Goal: Find specific page/section: Find specific page/section

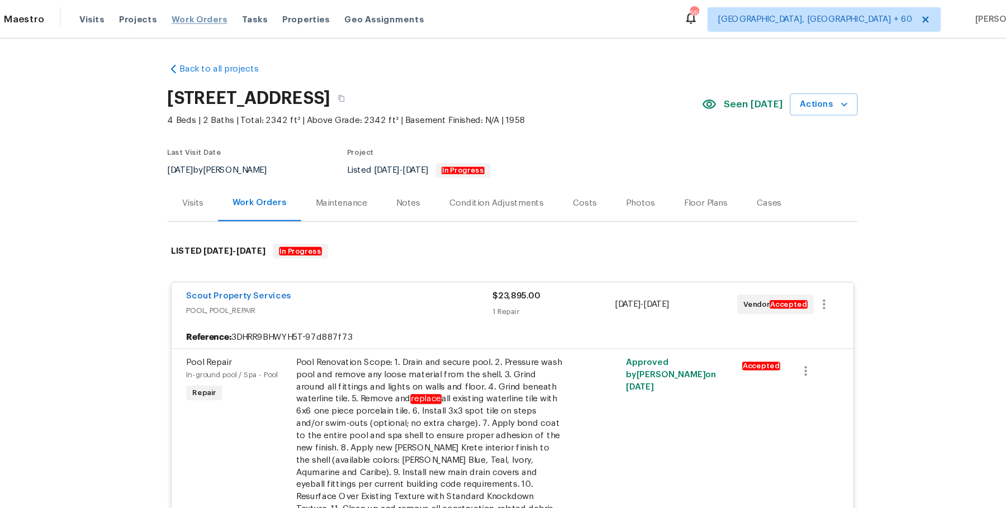
click at [208, 18] on span "Work Orders" at bounding box center [216, 17] width 51 height 11
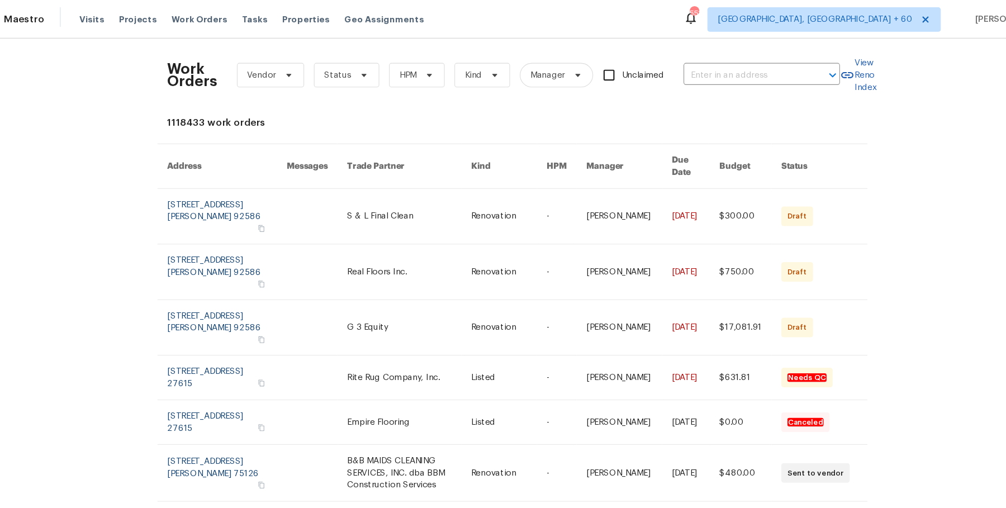
click at [697, 54] on div "Work Orders Vendor Status HPM Kind Manager Unclaimed ​" at bounding box center [494, 68] width 615 height 49
click at [691, 61] on input "text" at bounding box center [716, 68] width 112 height 17
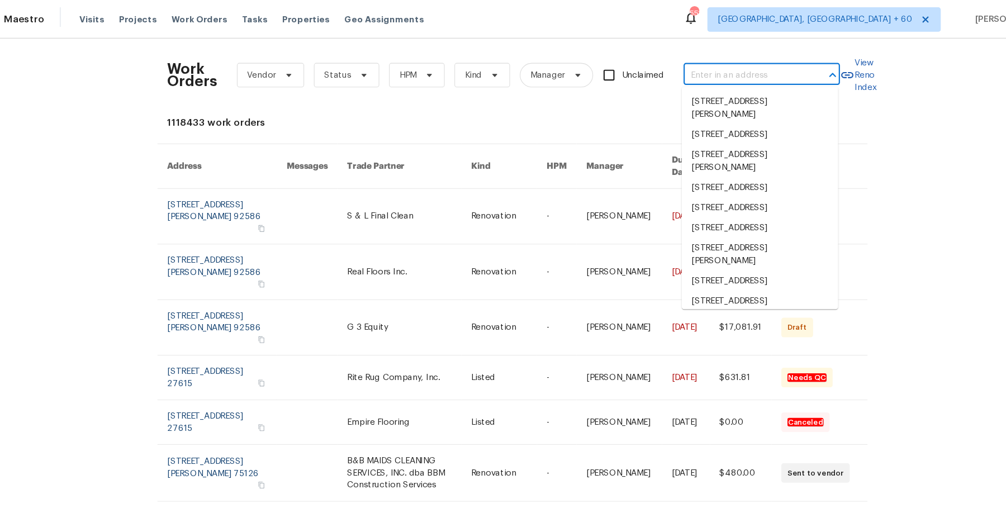
paste input "[STREET_ADDRESS]"
type input "[STREET_ADDRESS]"
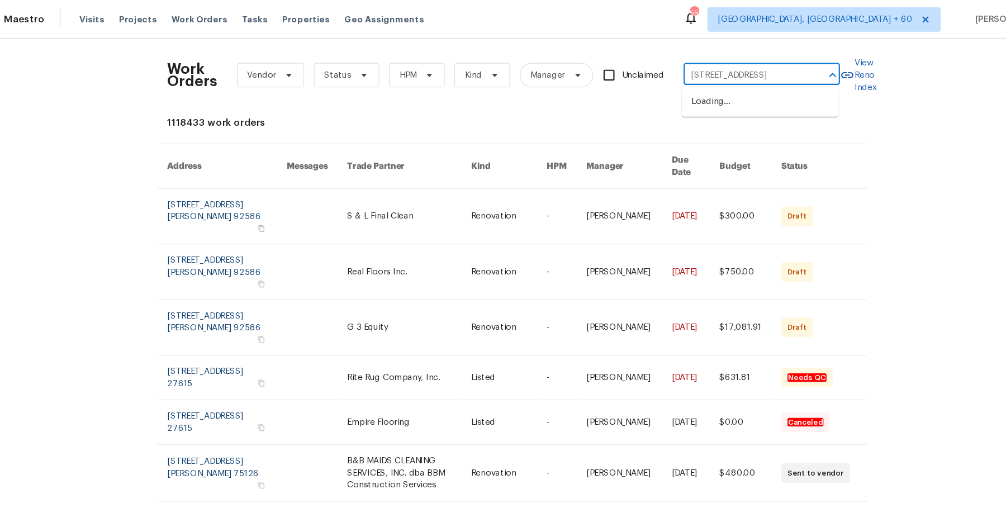
scroll to position [0, 41]
click at [691, 87] on li "[STREET_ADDRESS]" at bounding box center [729, 93] width 143 height 18
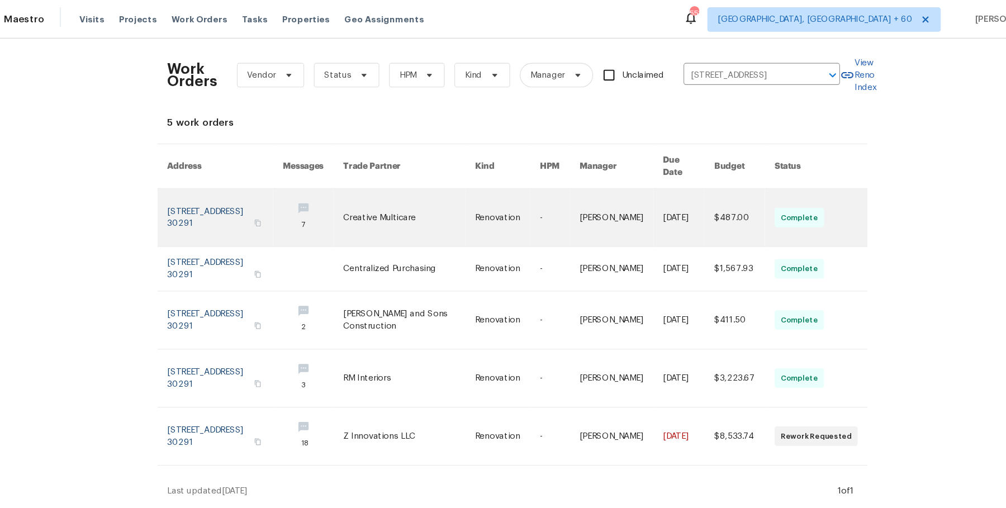
click at [613, 185] on link at bounding box center [603, 199] width 77 height 53
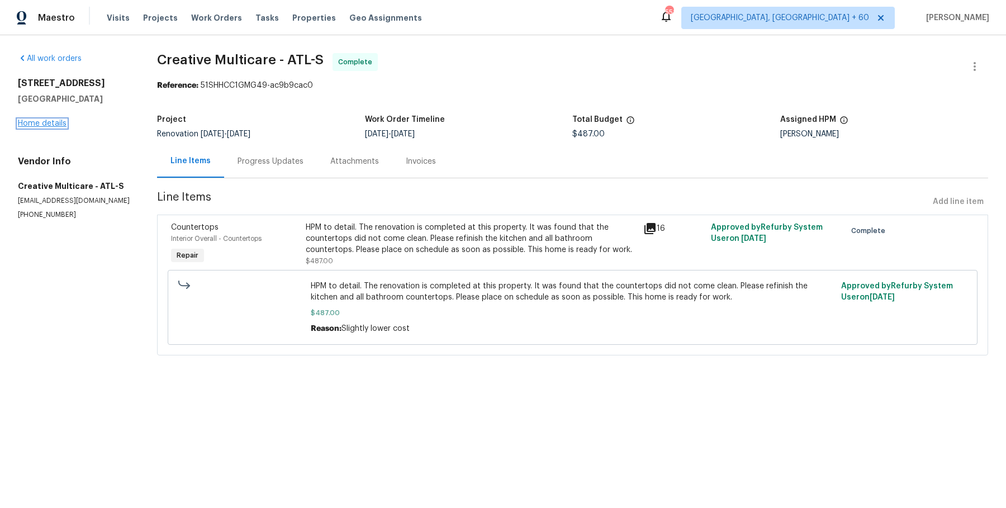
click at [55, 124] on link "Home details" at bounding box center [42, 124] width 49 height 8
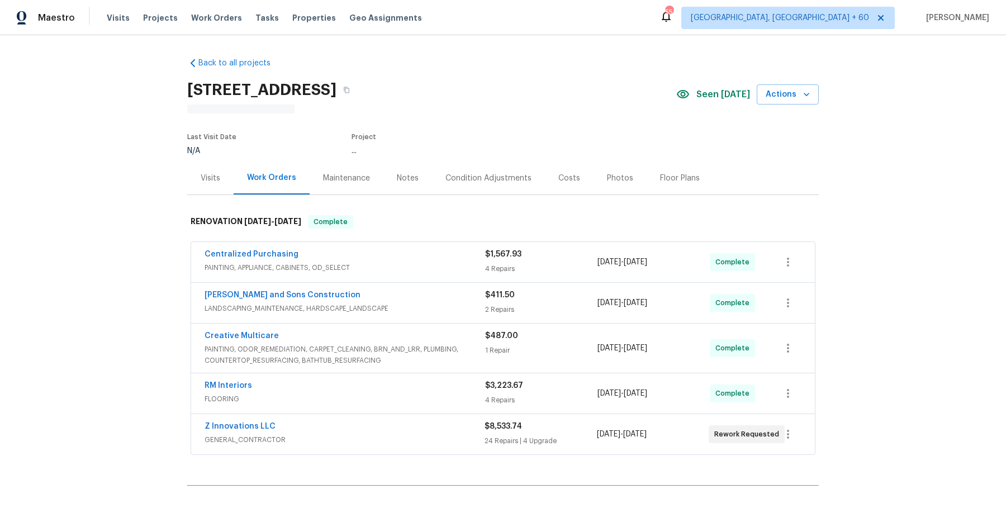
click at [344, 257] on div "Centralized Purchasing" at bounding box center [345, 255] width 281 height 13
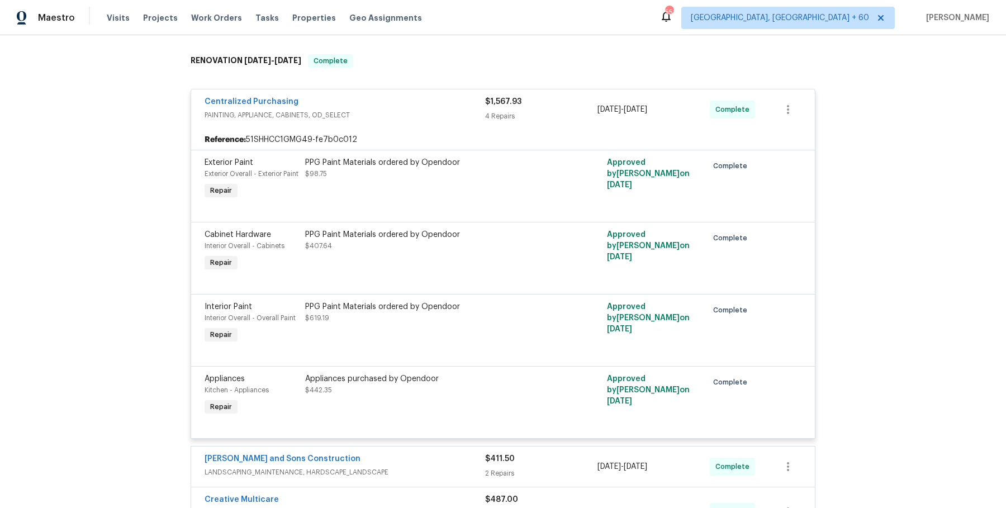
scroll to position [463, 0]
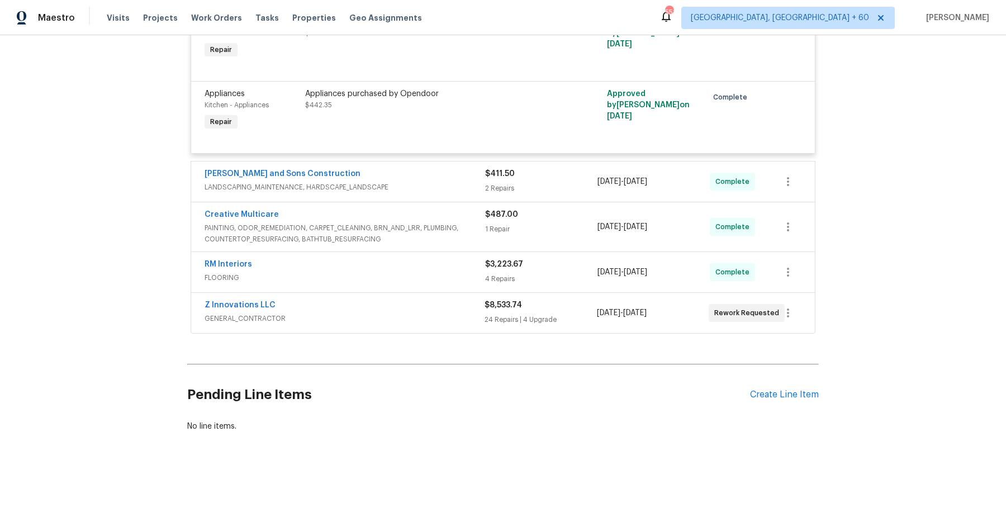
click at [450, 183] on span "LANDSCAPING_MAINTENANCE, HARDSCAPE_LANDSCAPE" at bounding box center [345, 187] width 281 height 11
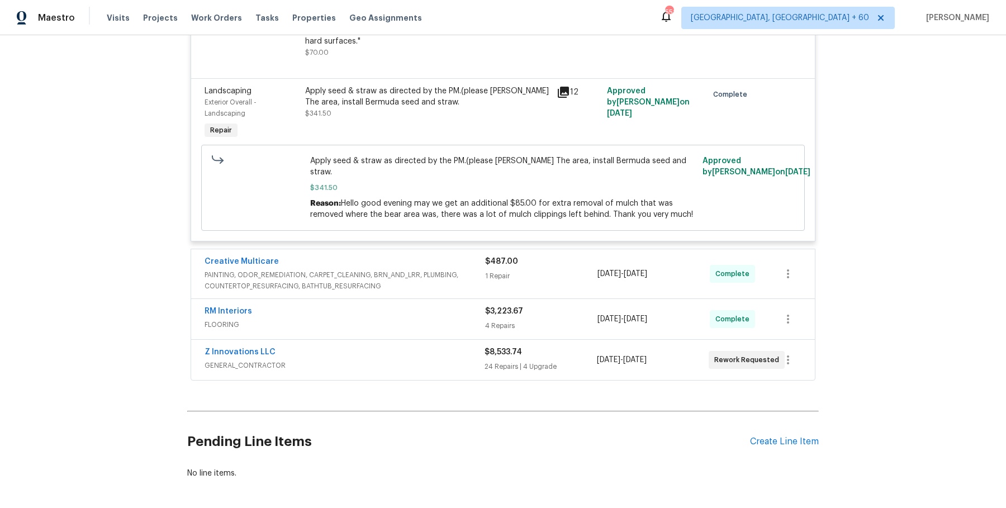
scroll to position [749, 0]
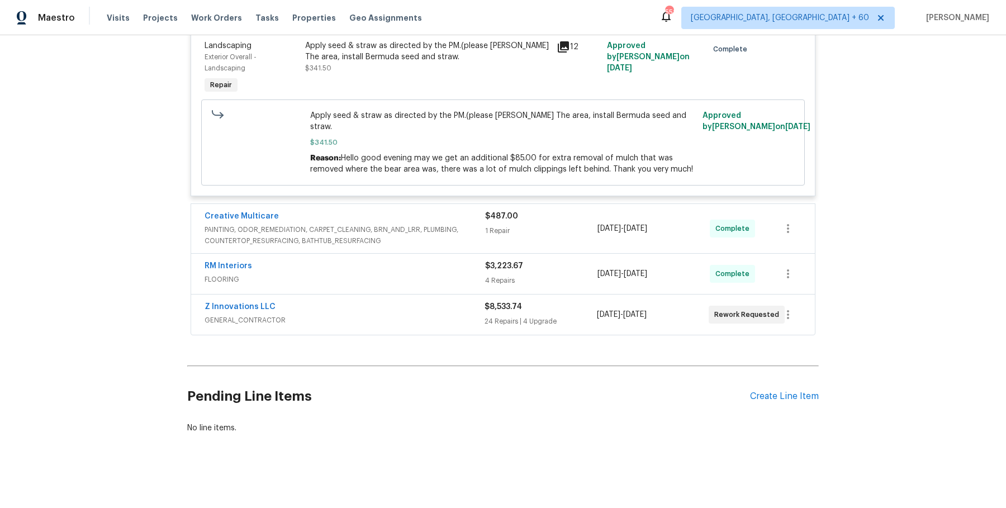
click at [494, 224] on div "$487.00 1 Repair" at bounding box center [541, 229] width 112 height 36
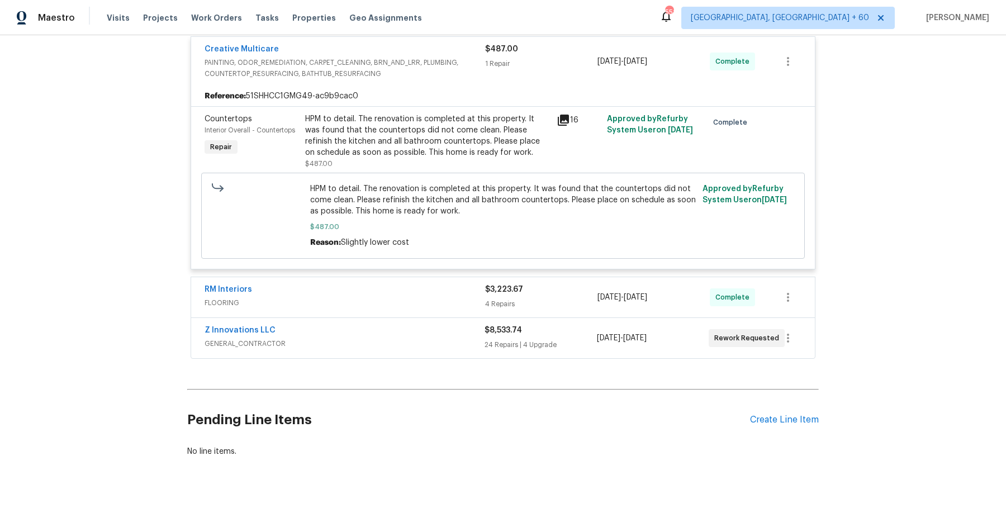
scroll to position [940, 0]
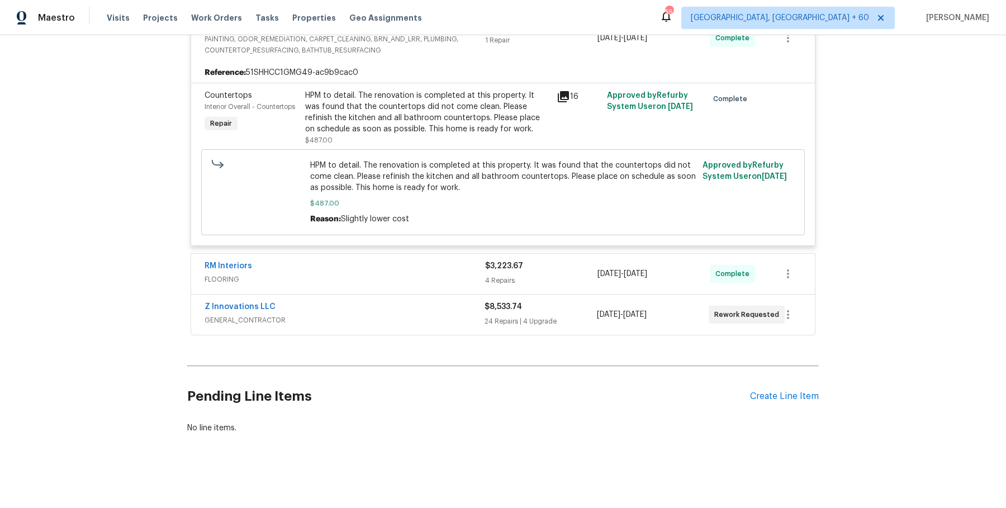
click at [467, 295] on div "Z Innovations LLC GENERAL_CONTRACTOR $8,533.74 24 Repairs | 4 Upgrade [DATE] - …" at bounding box center [503, 315] width 624 height 40
click at [468, 275] on span "FLOORING" at bounding box center [345, 279] width 281 height 11
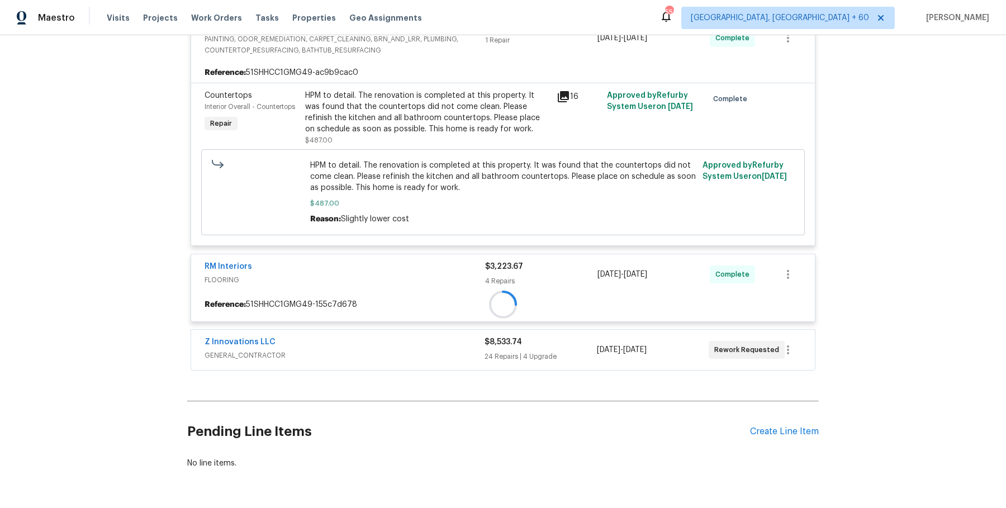
scroll to position [975, 0]
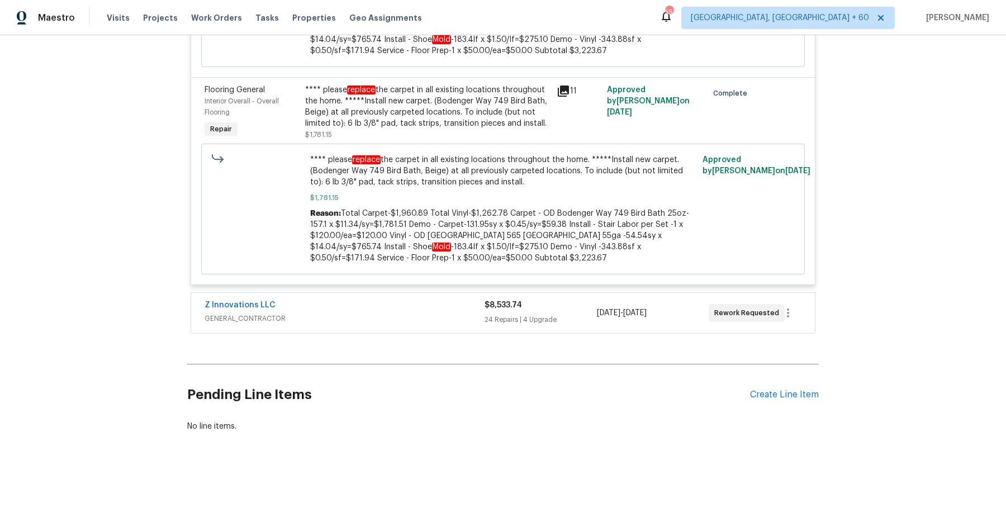
click at [446, 316] on span "GENERAL_CONTRACTOR" at bounding box center [345, 318] width 280 height 11
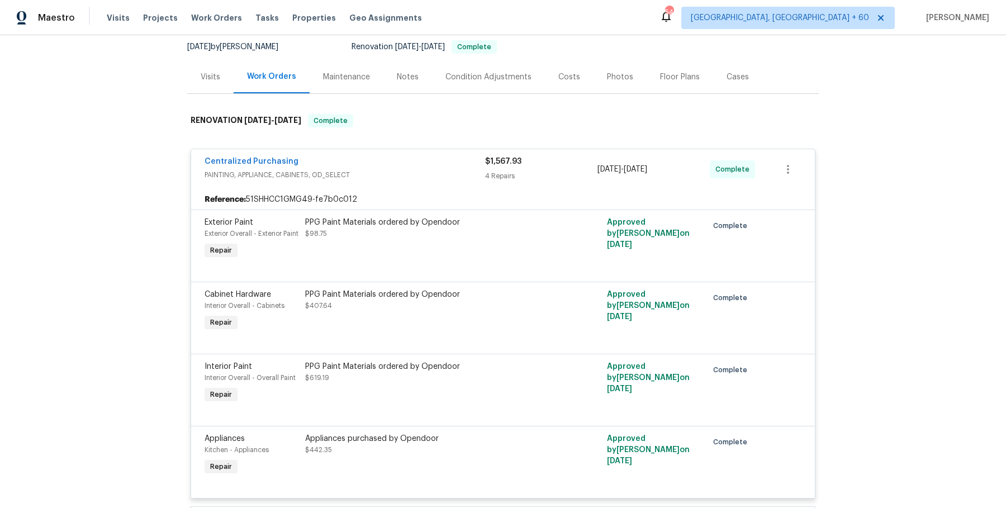
scroll to position [0, 0]
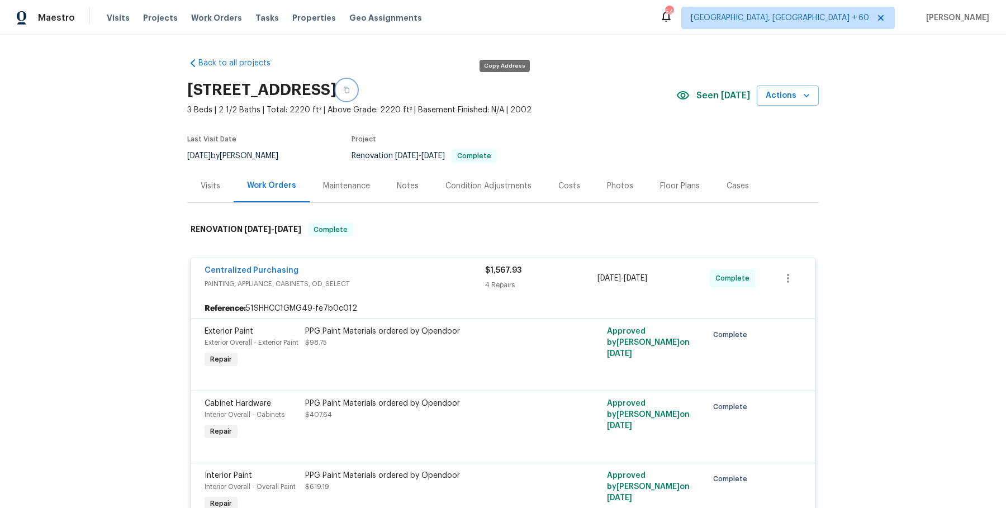
click at [357, 92] on button "button" at bounding box center [346, 90] width 20 height 20
click at [350, 87] on icon "button" at bounding box center [346, 90] width 7 height 7
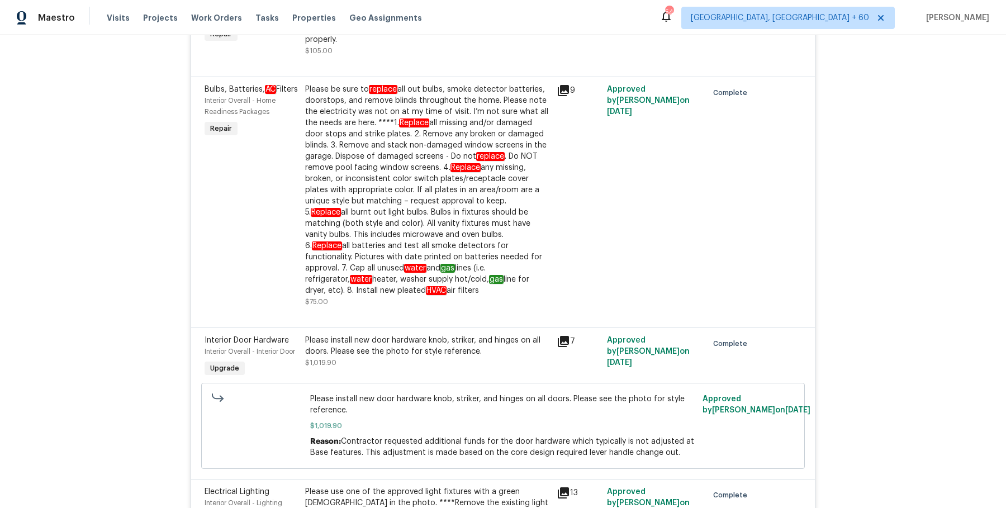
scroll to position [2660, 0]
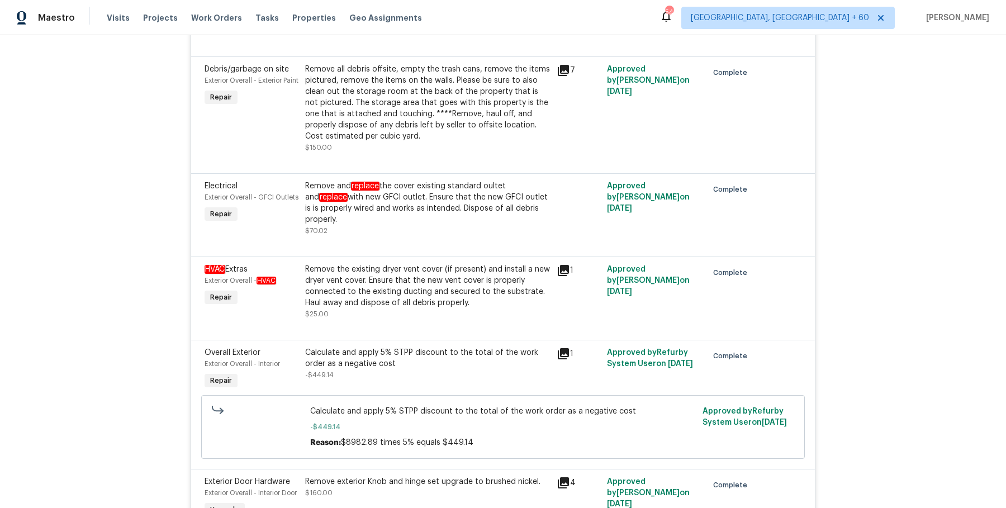
click at [438, 300] on div "Remove the existing dryer vent cover (if present) and install a new dryer vent …" at bounding box center [427, 286] width 245 height 45
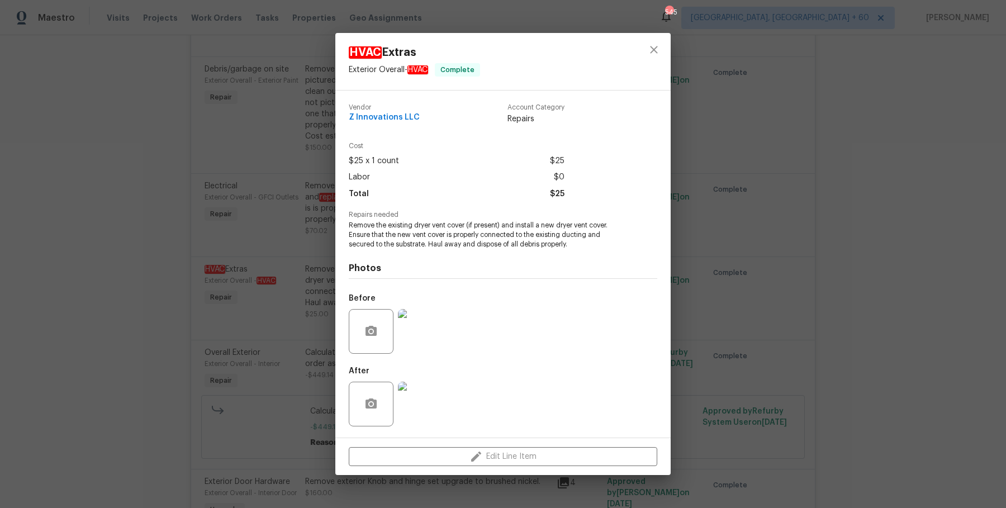
click at [866, 257] on div "HVAC Extras Exterior Overall - HVAC Complete Vendor Z Innovations LLC Account C…" at bounding box center [503, 254] width 1006 height 508
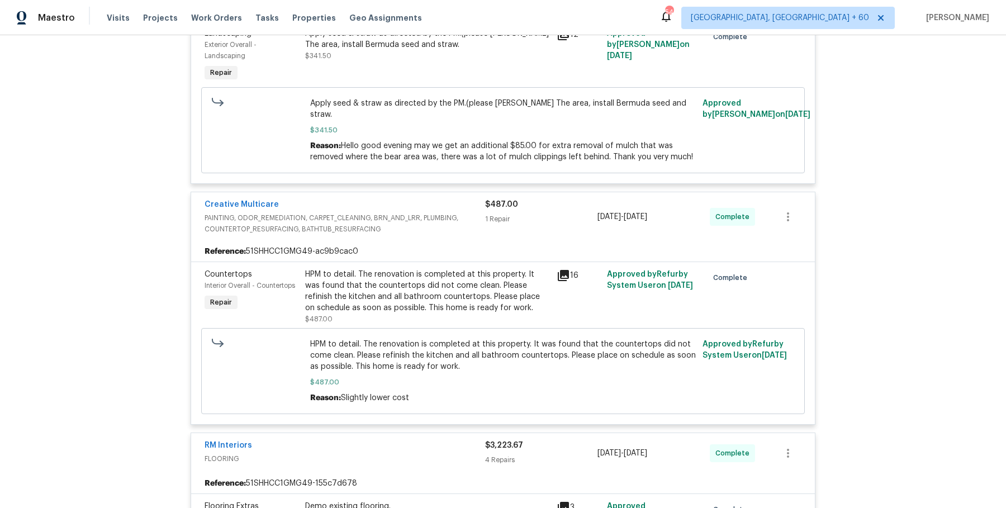
scroll to position [0, 0]
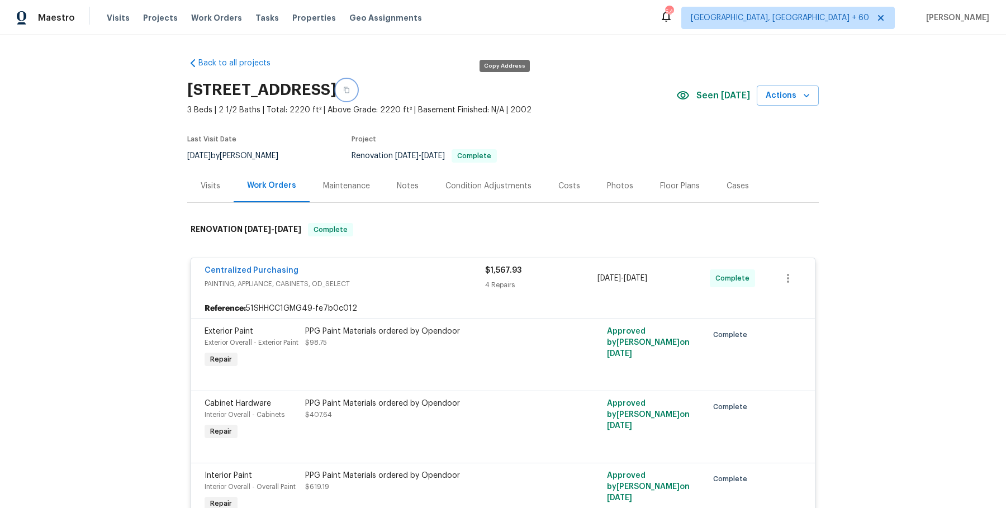
click at [349, 88] on icon "button" at bounding box center [347, 90] width 6 height 6
click at [350, 91] on icon "button" at bounding box center [346, 90] width 7 height 7
click at [210, 13] on span "Work Orders" at bounding box center [216, 17] width 51 height 11
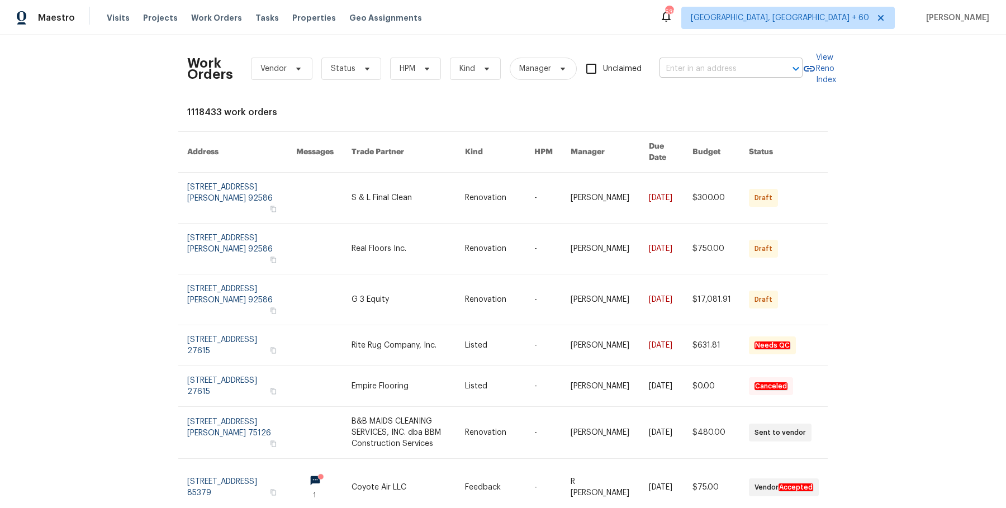
click at [727, 75] on input "text" at bounding box center [716, 68] width 112 height 17
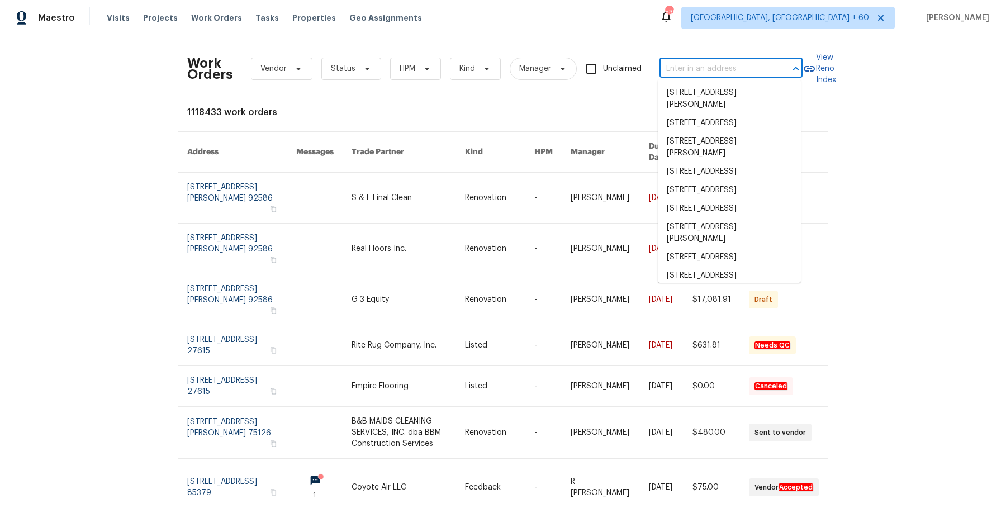
paste input "[STREET_ADDRESS][PERSON_NAME]"
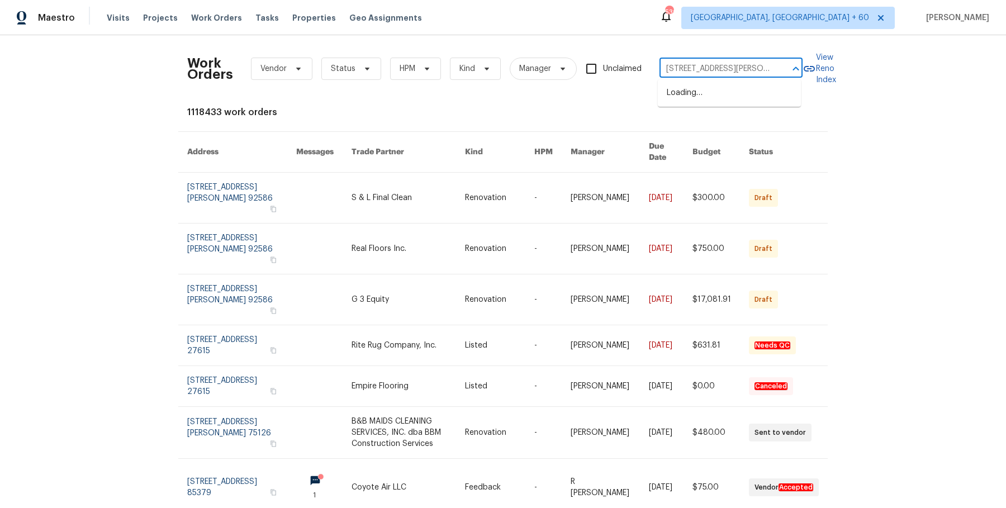
scroll to position [0, 75]
drag, startPoint x: 704, startPoint y: 69, endPoint x: 797, endPoint y: 69, distance: 93.3
click at [797, 69] on div "[STREET_ADDRESS][PERSON_NAME] ​" at bounding box center [731, 68] width 143 height 17
type input "[STREET_ADDRESS][PERSON_NAME]"
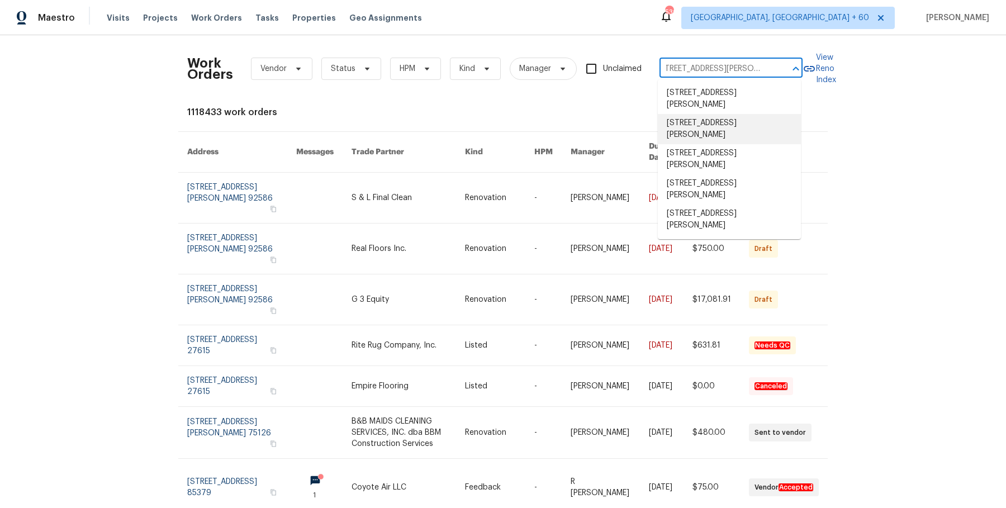
click at [731, 132] on li "[STREET_ADDRESS][PERSON_NAME]" at bounding box center [729, 129] width 143 height 30
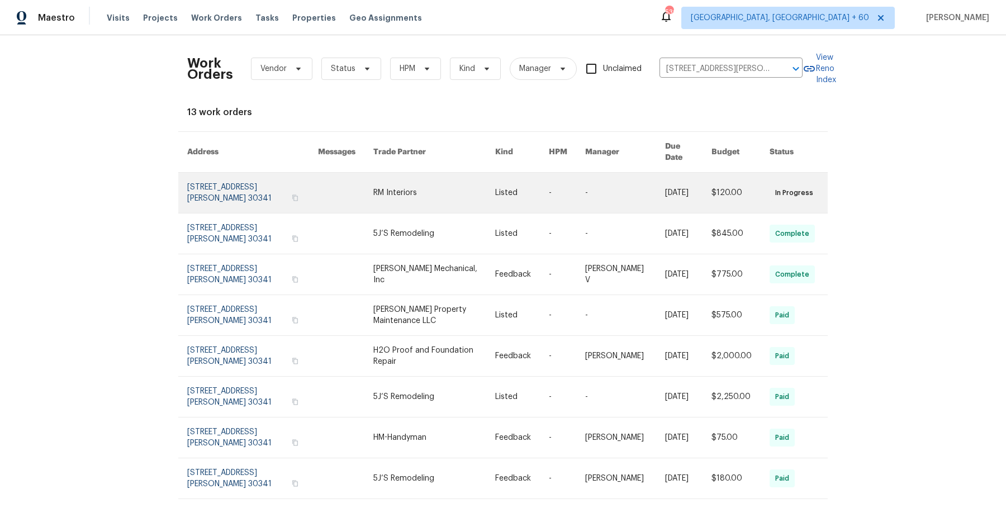
click at [356, 177] on link at bounding box center [345, 193] width 55 height 40
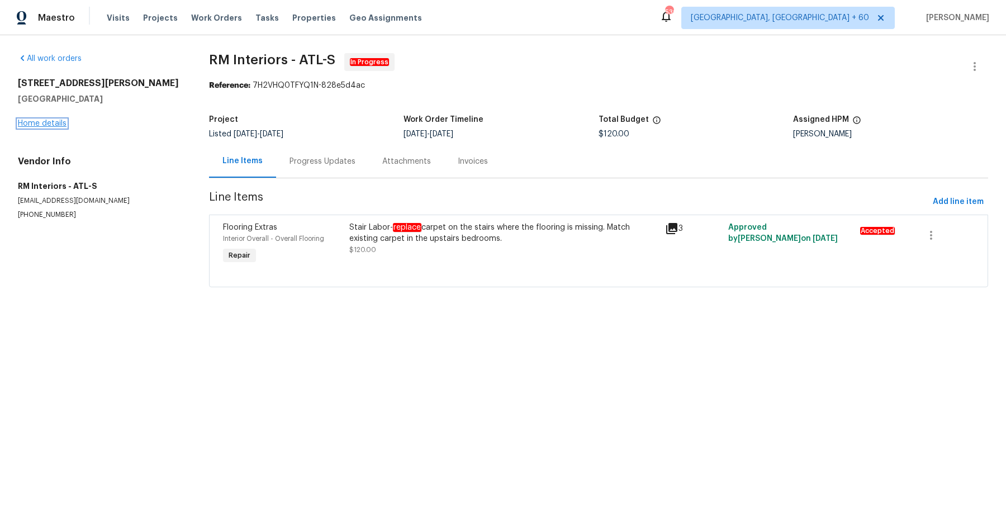
click at [54, 126] on link "Home details" at bounding box center [42, 124] width 49 height 8
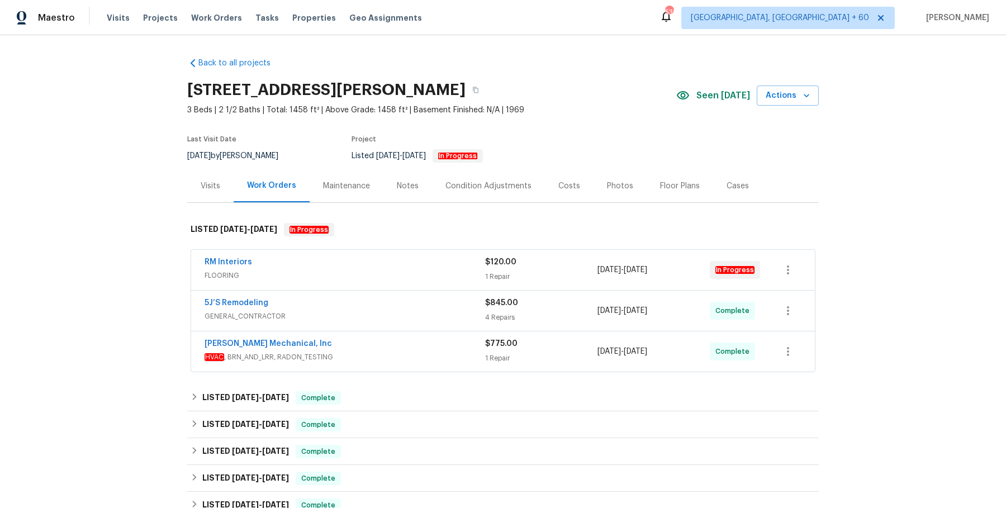
click at [492, 281] on div "1 Repair" at bounding box center [541, 276] width 112 height 11
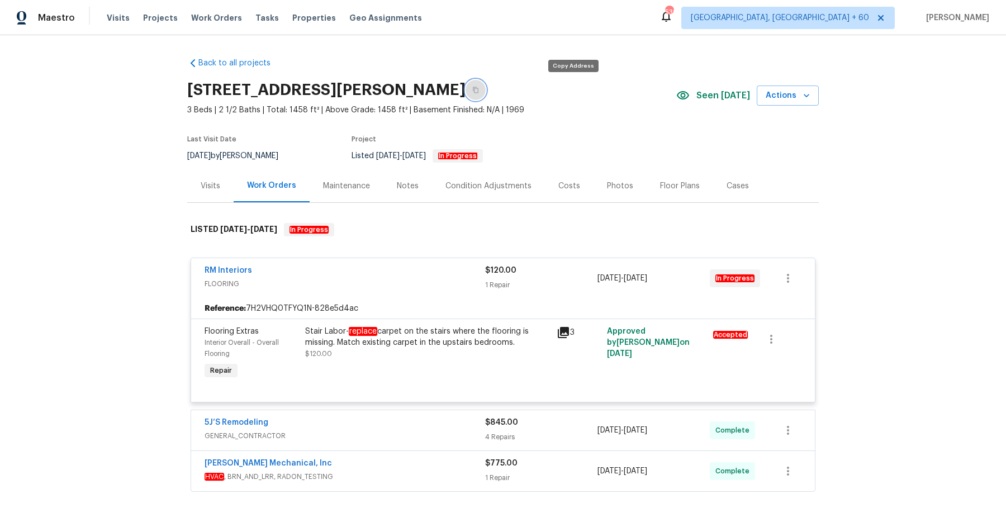
click at [486, 86] on button "button" at bounding box center [476, 90] width 20 height 20
click at [223, 28] on div "Visits Projects Work Orders Tasks Properties Geo Assignments" at bounding box center [271, 18] width 329 height 22
click at [223, 25] on div "Visits Projects Work Orders Tasks Properties Geo Assignments" at bounding box center [271, 18] width 329 height 22
click at [223, 15] on span "Work Orders" at bounding box center [216, 17] width 51 height 11
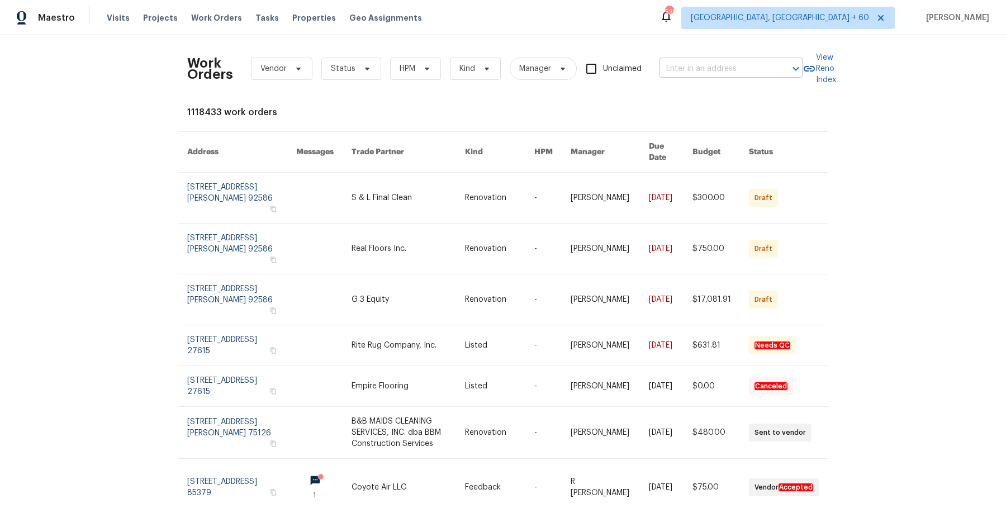
click at [746, 74] on input "text" at bounding box center [716, 68] width 112 height 17
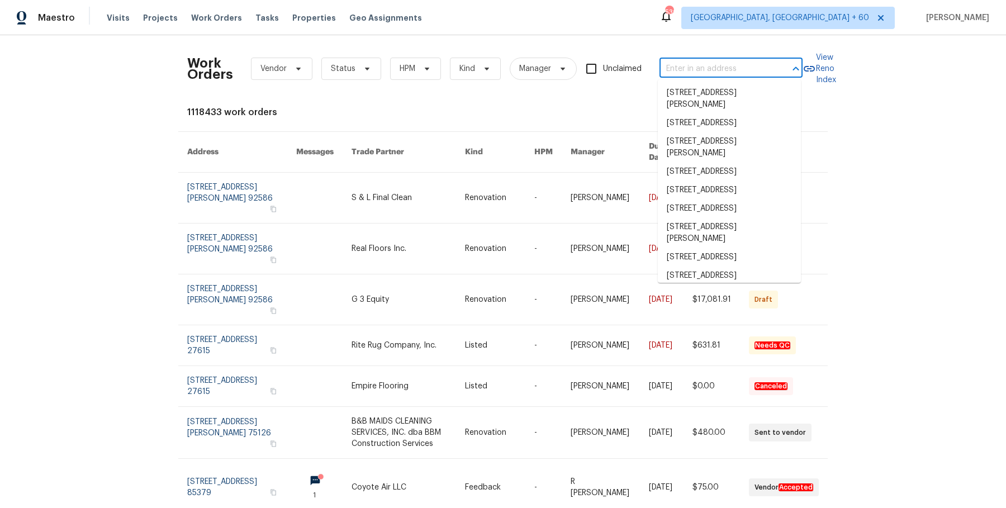
paste input "[STREET_ADDRESS][PERSON_NAME]"
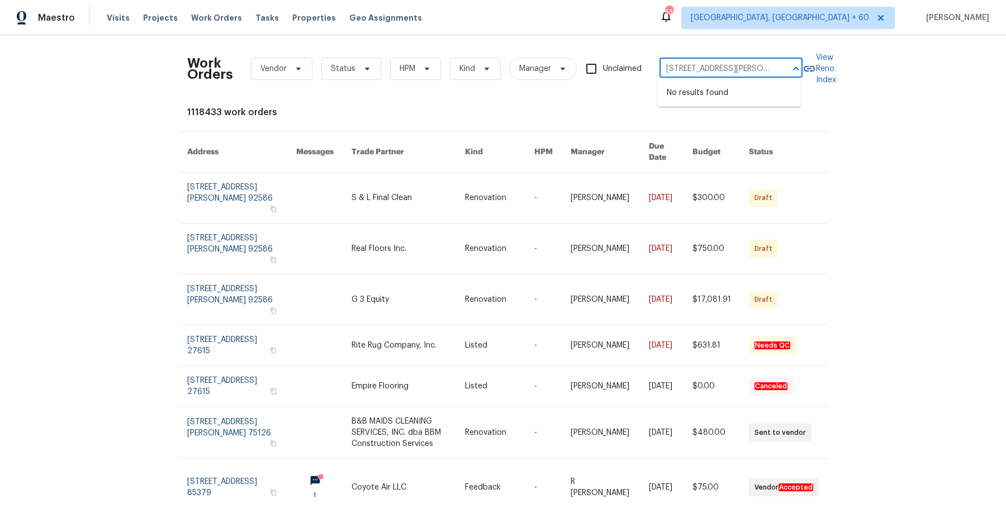
scroll to position [0, 76]
type input "[STREET_ADDRESS][PERSON_NAME]"
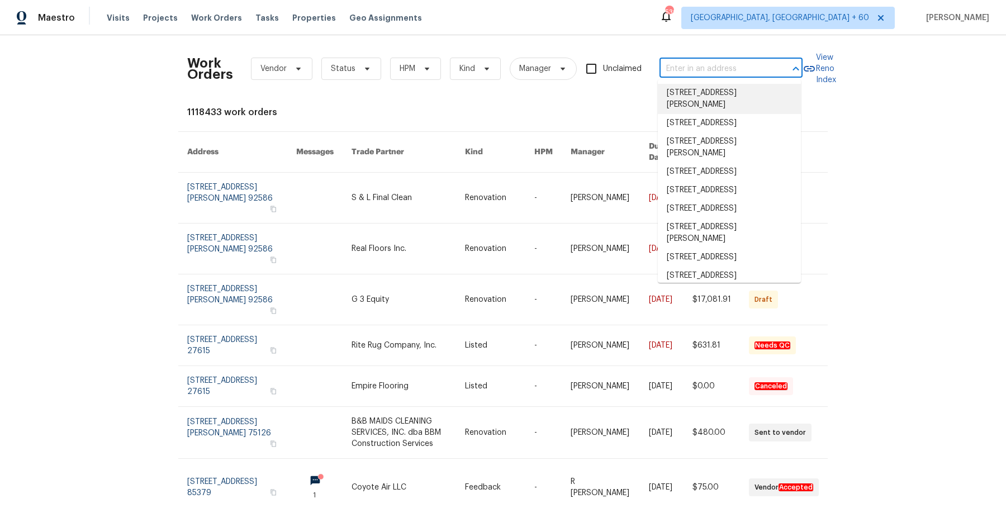
click at [753, 52] on div "Work Orders Vendor Status HPM Kind Manager Unclaimed ​" at bounding box center [494, 68] width 615 height 49
click at [748, 72] on input "text" at bounding box center [716, 68] width 112 height 17
paste input "[STREET_ADDRESS][PERSON_NAME]"
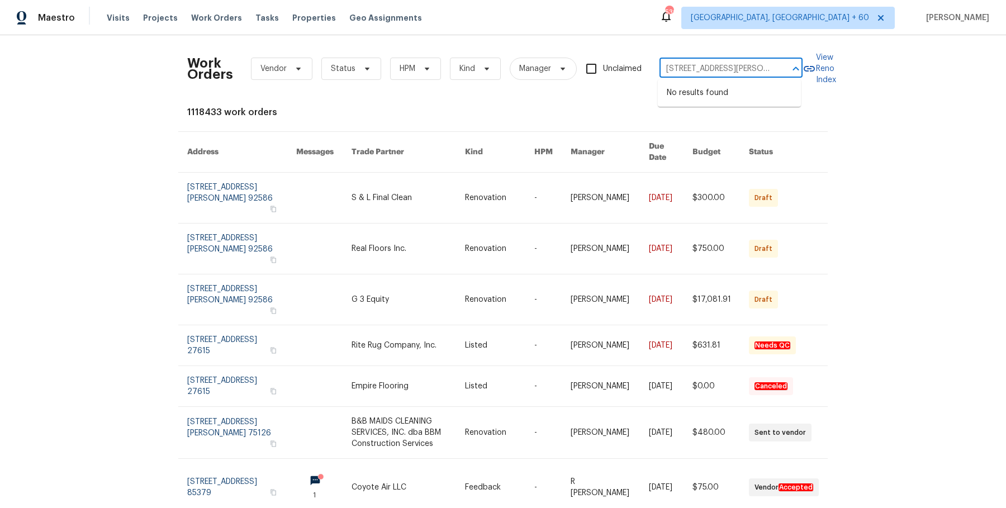
scroll to position [0, 76]
drag, startPoint x: 690, startPoint y: 67, endPoint x: 950, endPoint y: 97, distance: 262.2
click at [950, 97] on div "Work Orders Vendor Status HPM Kind Manager Unclaimed [STREET_ADDRESS][PERSON_NA…" at bounding box center [503, 271] width 1006 height 473
drag, startPoint x: 742, startPoint y: 68, endPoint x: 801, endPoint y: 68, distance: 58.7
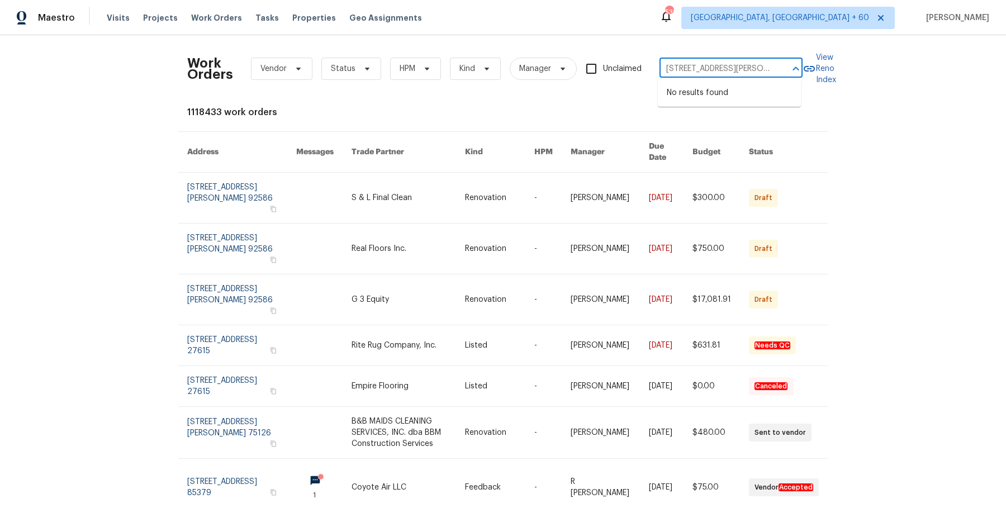
click at [801, 68] on div "[STREET_ADDRESS][PERSON_NAME] ​" at bounding box center [731, 68] width 143 height 17
type input "3301 [PERSON_NAME] Mil"
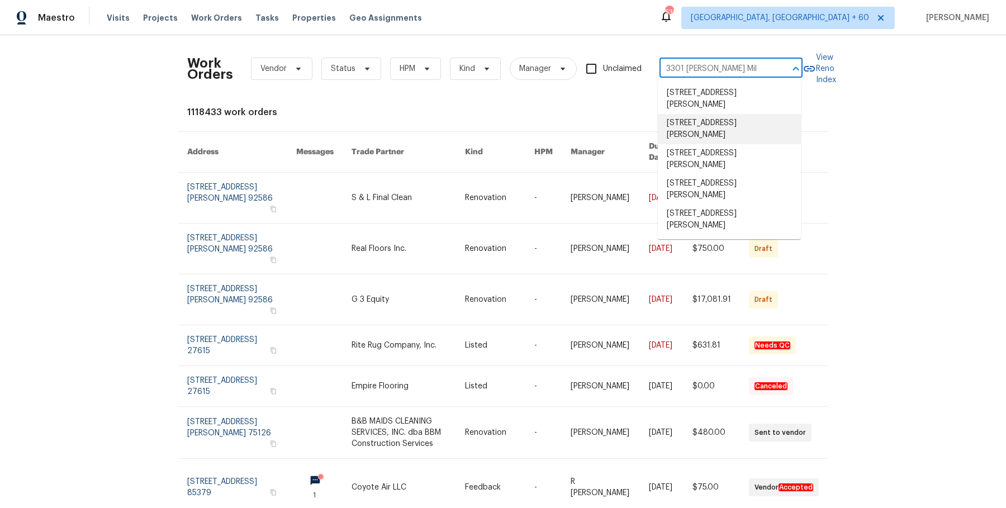
click at [753, 125] on li "[STREET_ADDRESS][PERSON_NAME]" at bounding box center [729, 129] width 143 height 30
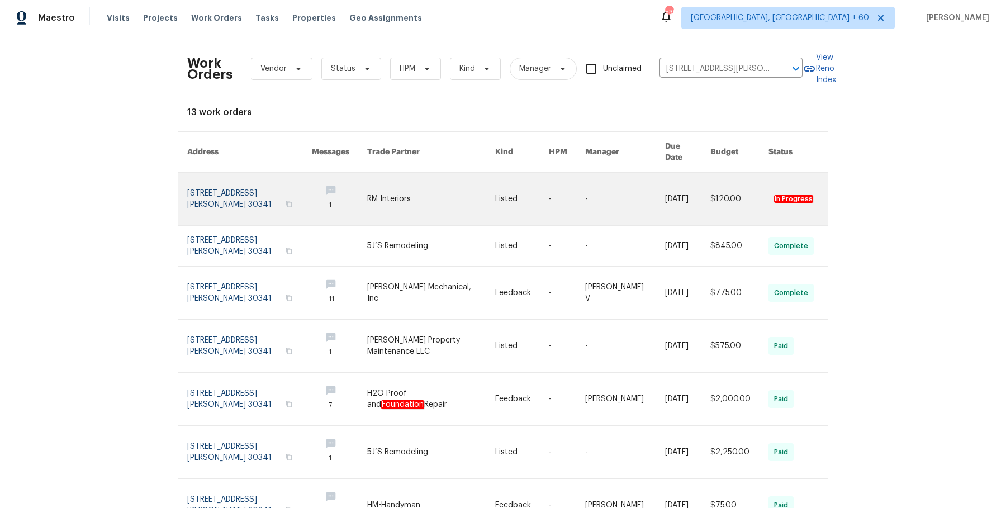
click at [690, 182] on link at bounding box center [687, 199] width 45 height 53
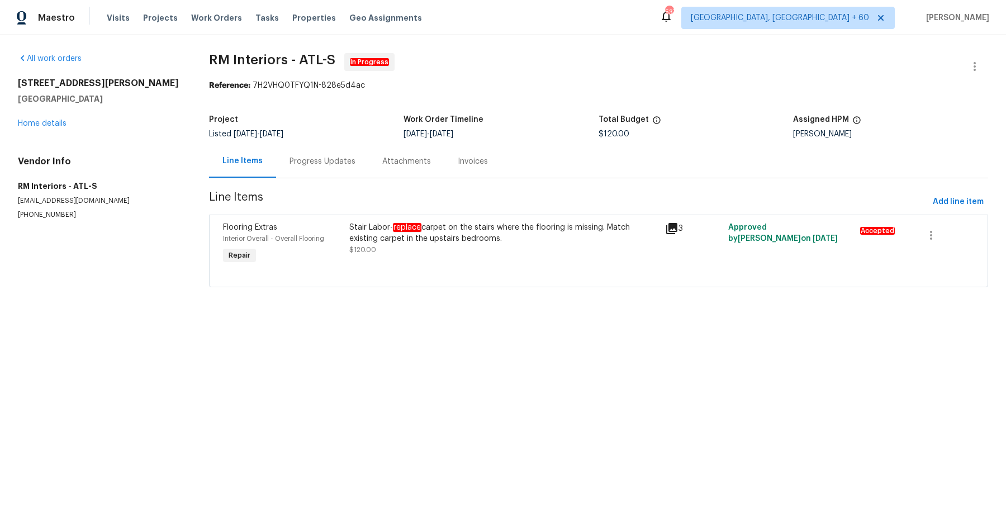
click at [66, 132] on div "All work orders [STREET_ADDRESS][PERSON_NAME] Home details Vendor Info RM Inter…" at bounding box center [100, 136] width 164 height 167
click at [60, 130] on div "All work orders [STREET_ADDRESS][PERSON_NAME] Home details Vendor Info RM Inter…" at bounding box center [100, 136] width 164 height 167
click at [60, 128] on div "[STREET_ADDRESS][PERSON_NAME] Home details" at bounding box center [100, 103] width 164 height 51
click at [31, 128] on div "[STREET_ADDRESS][PERSON_NAME] Home details" at bounding box center [100, 103] width 164 height 51
click at [42, 117] on div "[STREET_ADDRESS][PERSON_NAME] Home details" at bounding box center [100, 103] width 164 height 51
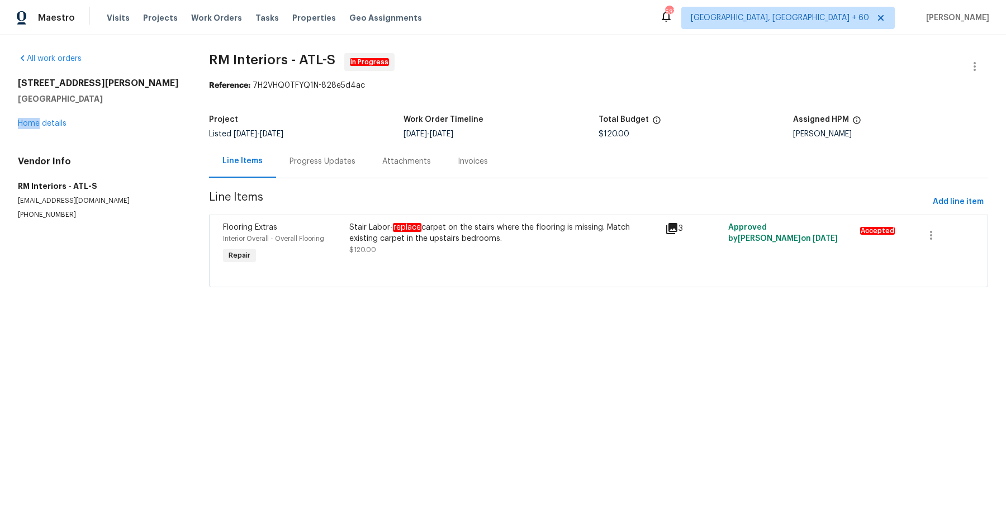
click at [42, 117] on div "[STREET_ADDRESS][PERSON_NAME] Home details" at bounding box center [100, 103] width 164 height 51
click at [42, 130] on div "All work orders [STREET_ADDRESS][PERSON_NAME] Home details Vendor Info RM Inter…" at bounding box center [100, 136] width 164 height 167
click at [44, 126] on link "Home details" at bounding box center [42, 124] width 49 height 8
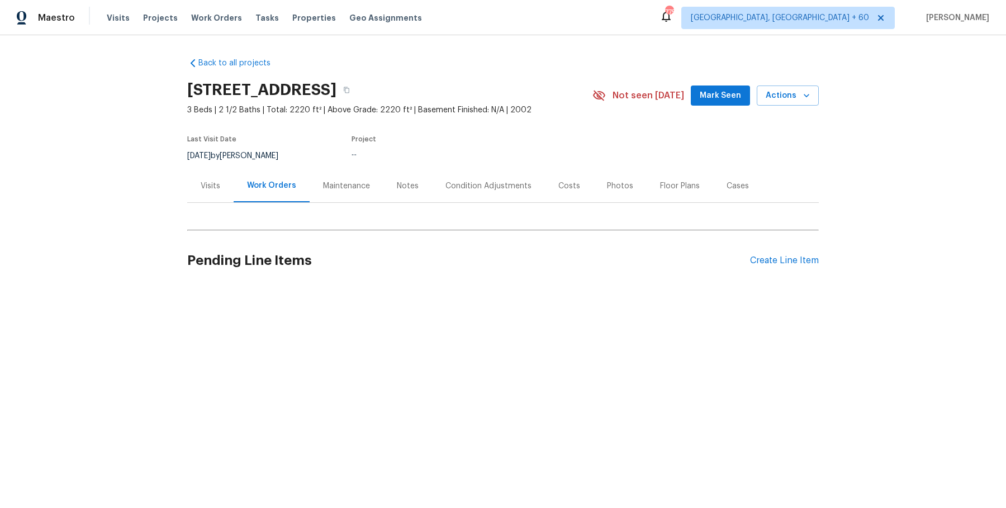
click at [211, 181] on div "Visits" at bounding box center [211, 186] width 20 height 11
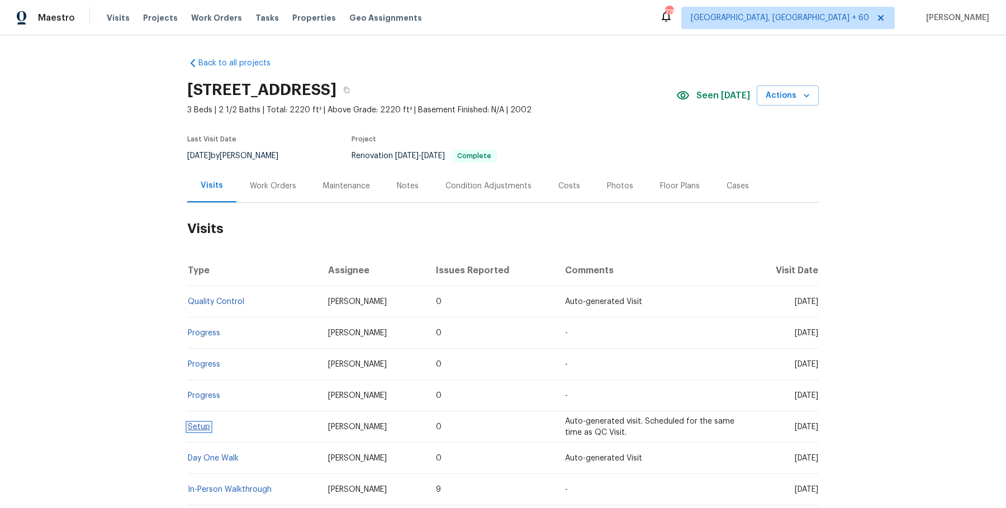
click at [203, 427] on link "Setup" at bounding box center [199, 427] width 22 height 8
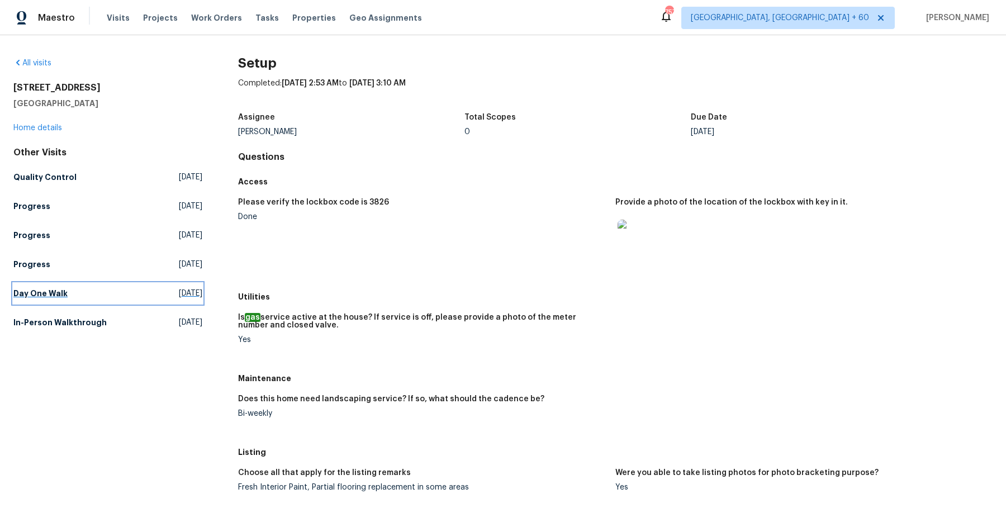
click at [22, 284] on link "Day One Walk Sat, Aug 23 2025" at bounding box center [107, 293] width 189 height 20
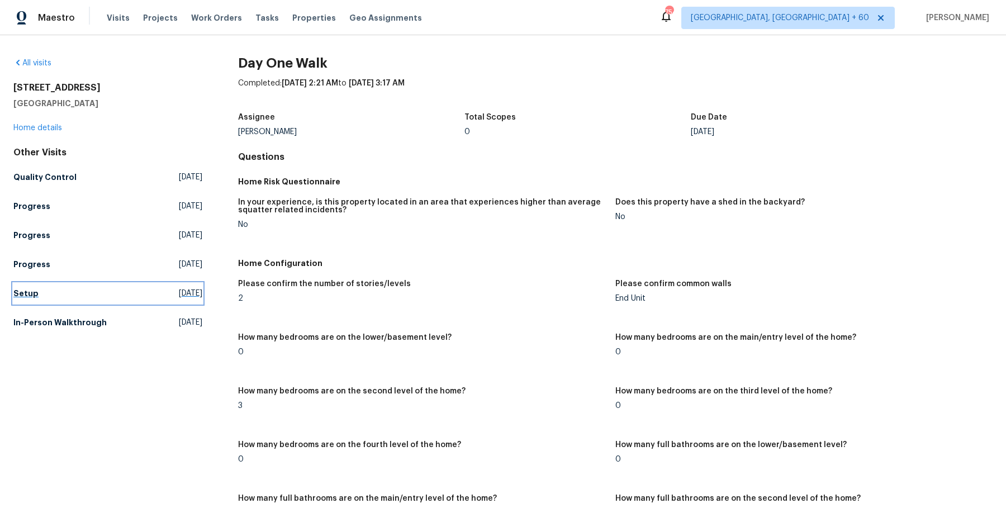
click at [34, 299] on link "Setup Wed, Sep 03 2025" at bounding box center [107, 293] width 189 height 20
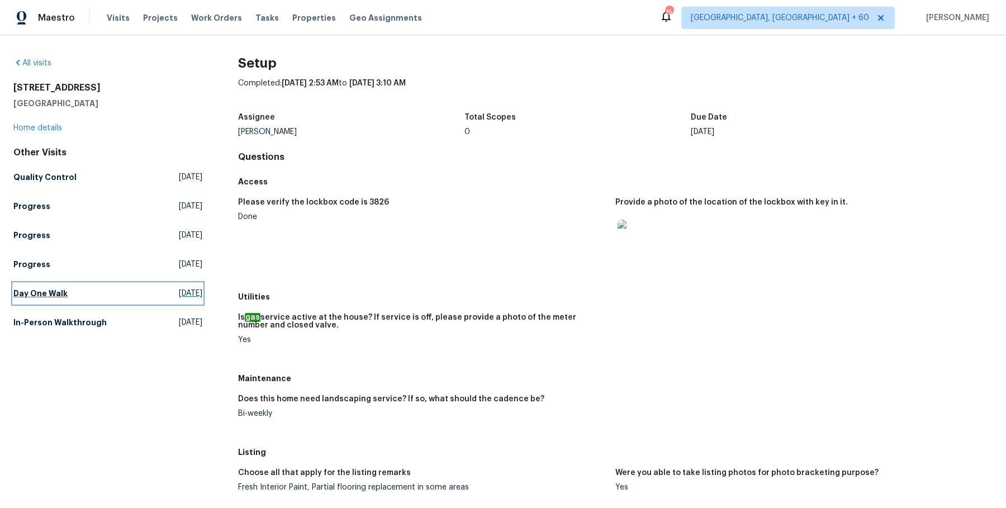
click at [65, 290] on h5 "Day One Walk" at bounding box center [40, 293] width 54 height 11
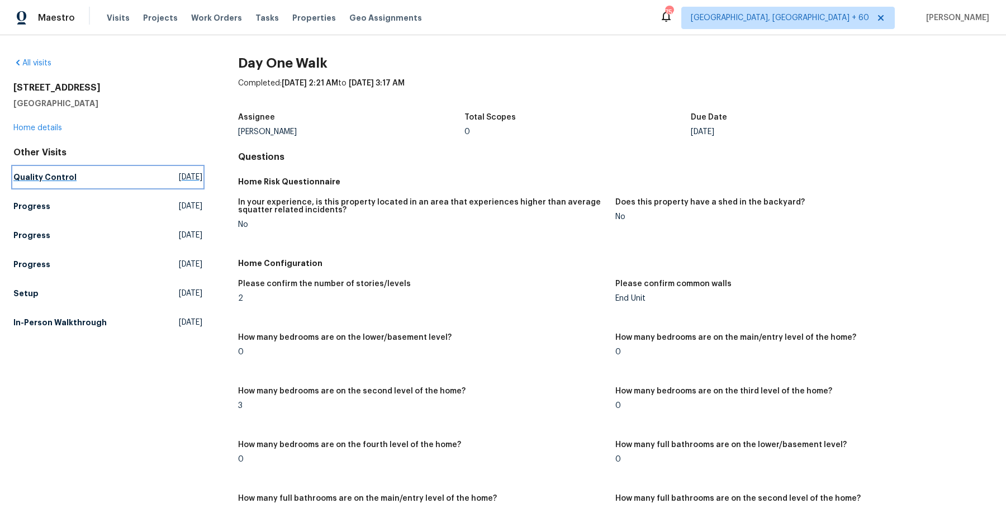
click at [33, 183] on link "Quality Control Wed, Sep 10 2025" at bounding box center [107, 177] width 189 height 20
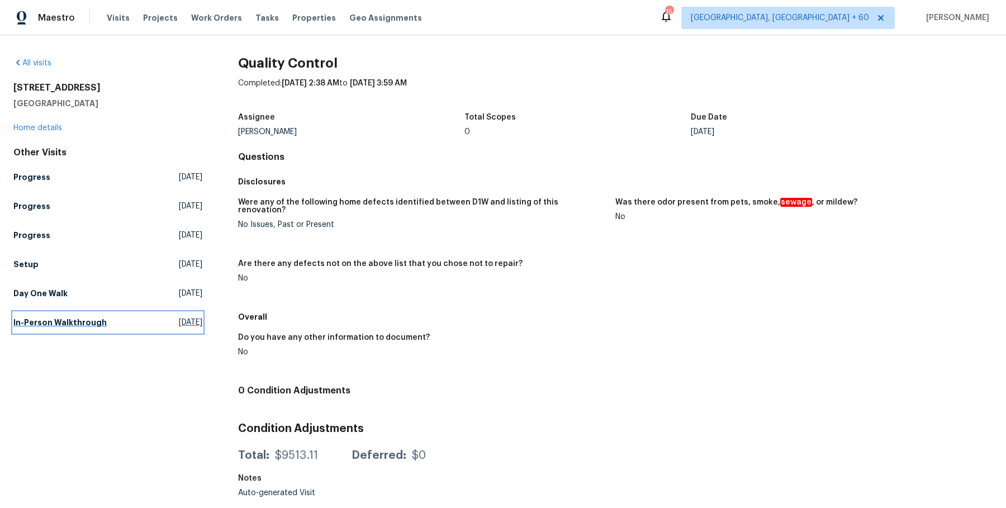
click at [32, 326] on h5 "In-Person Walkthrough" at bounding box center [59, 322] width 93 height 11
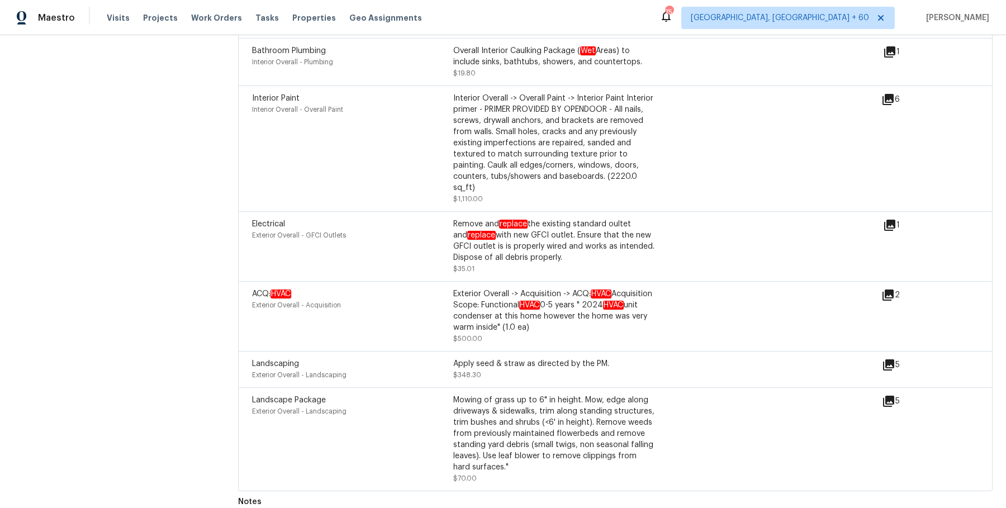
scroll to position [2279, 0]
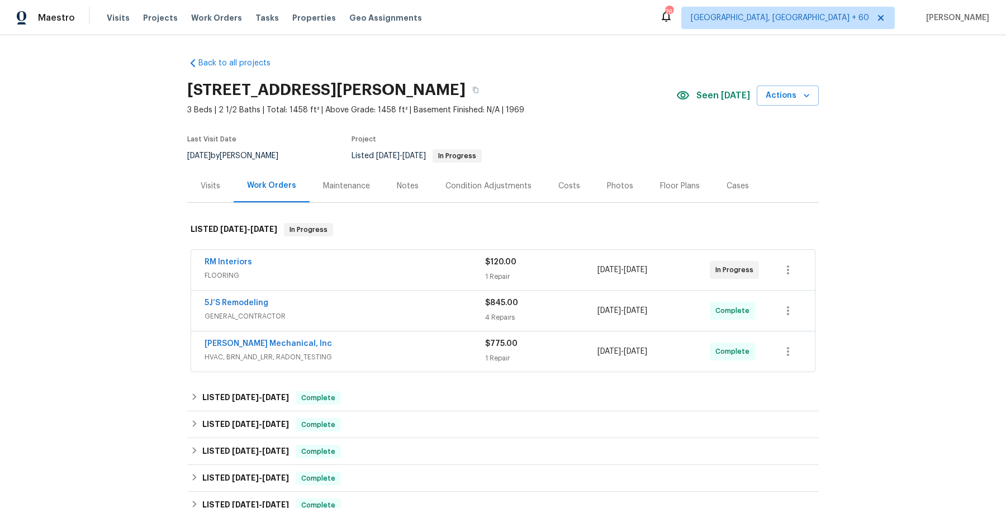
click at [206, 29] on div "Visits Projects Work Orders Tasks Properties Geo Assignments" at bounding box center [271, 18] width 329 height 22
click at [206, 22] on span "Work Orders" at bounding box center [216, 17] width 51 height 11
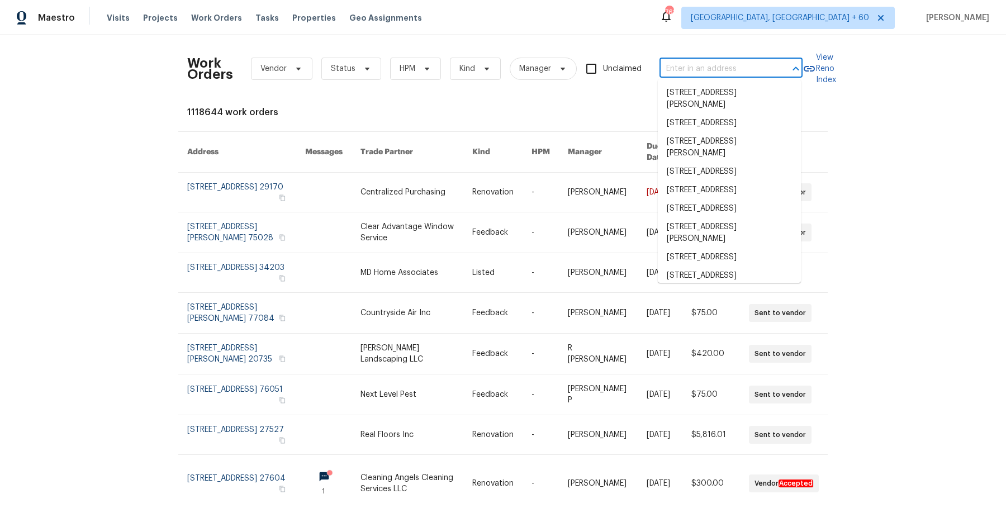
click at [766, 65] on input "text" at bounding box center [716, 68] width 112 height 17
paste input "[STREET_ADDRESS][PERSON_NAME]"
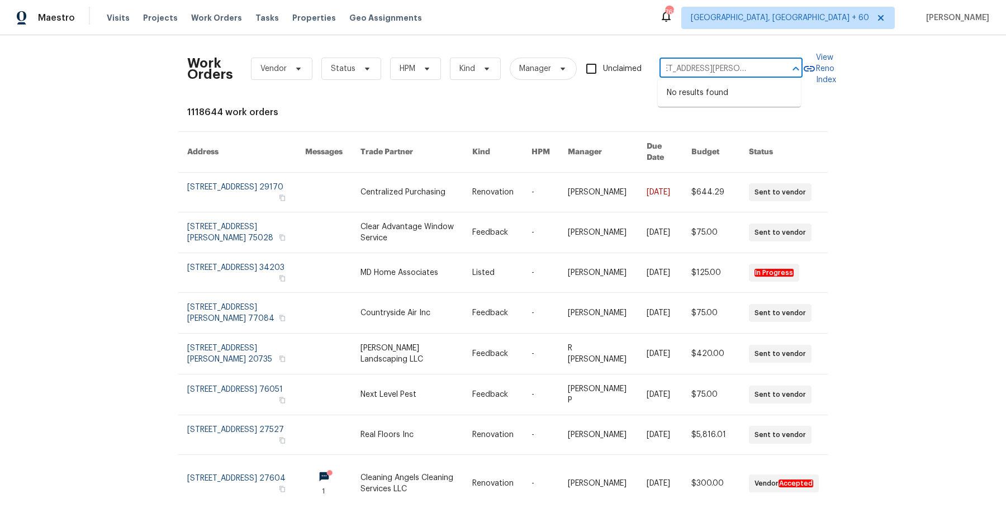
scroll to position [0, 76]
drag, startPoint x: 693, startPoint y: 67, endPoint x: 776, endPoint y: 73, distance: 82.9
click at [776, 73] on div "[STREET_ADDRESS][PERSON_NAME] ​" at bounding box center [731, 68] width 143 height 17
type input "[STREET_ADDRESS][PERSON_NAME]"
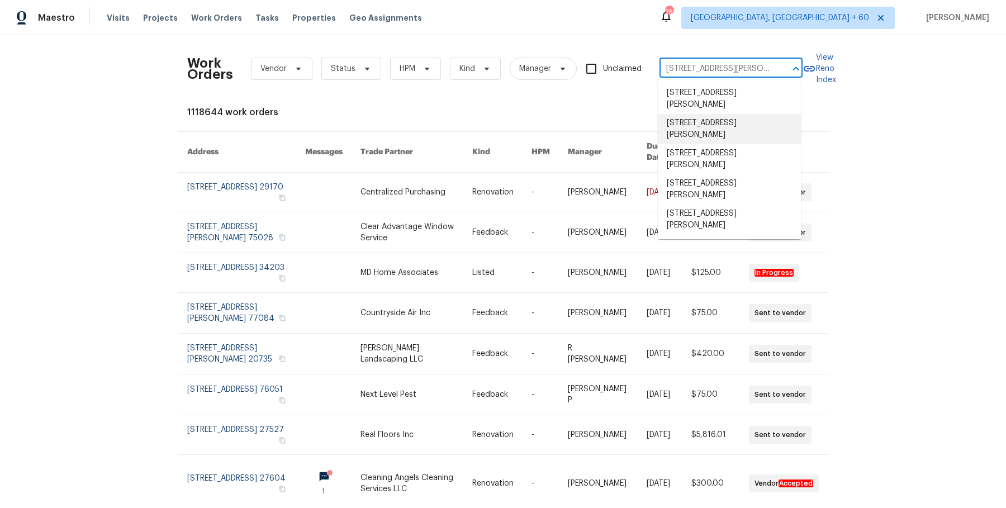
click at [706, 126] on li "[STREET_ADDRESS][PERSON_NAME]" at bounding box center [729, 129] width 143 height 30
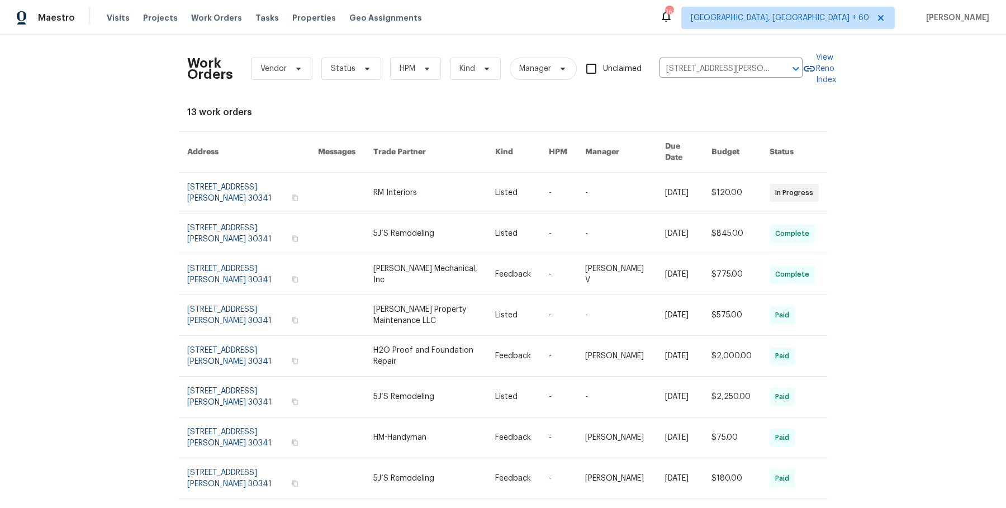
click at [449, 194] on link at bounding box center [434, 193] width 122 height 40
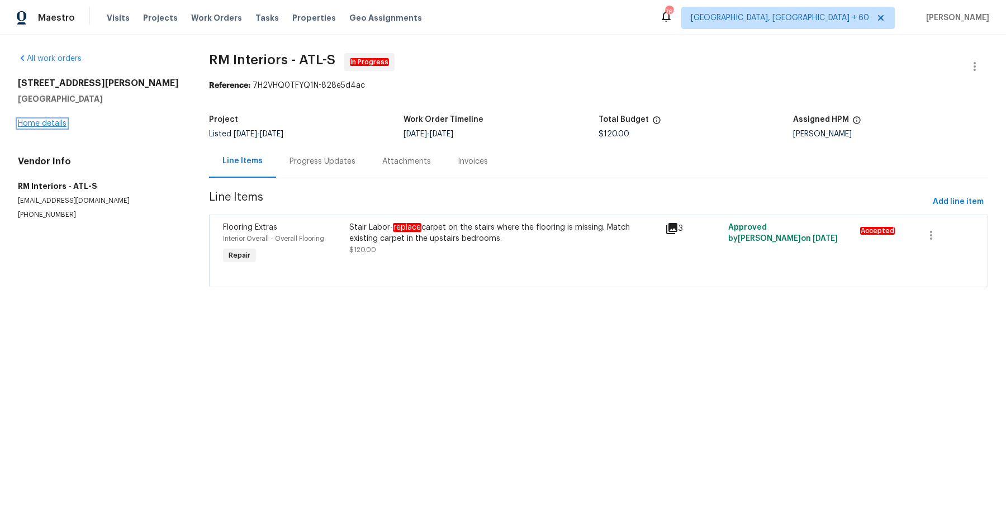
click at [49, 120] on link "Home details" at bounding box center [42, 124] width 49 height 8
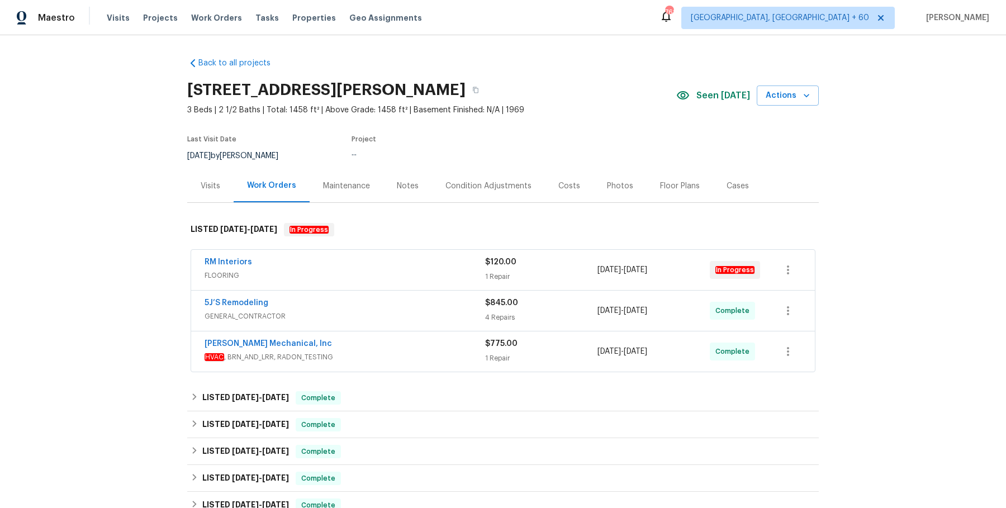
click at [372, 259] on div "RM Interiors" at bounding box center [345, 263] width 281 height 13
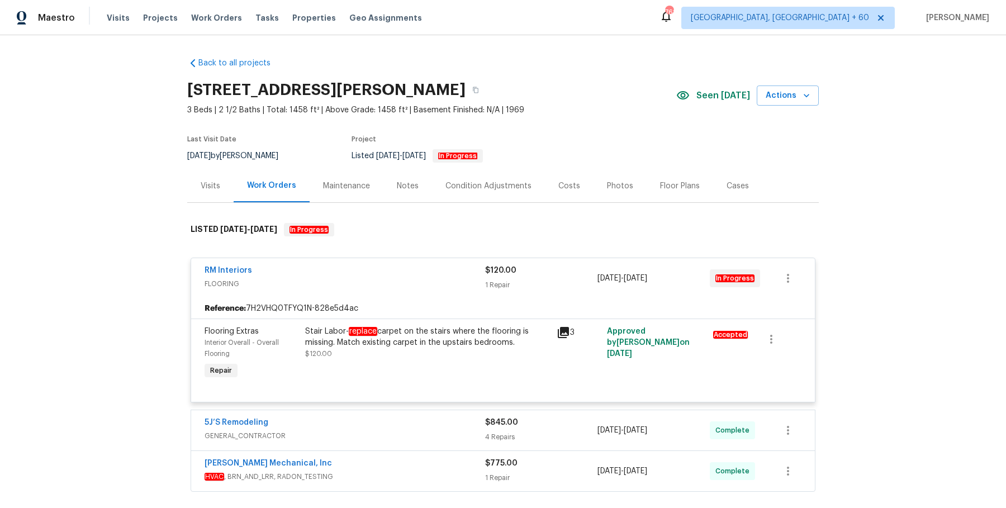
scroll to position [104, 0]
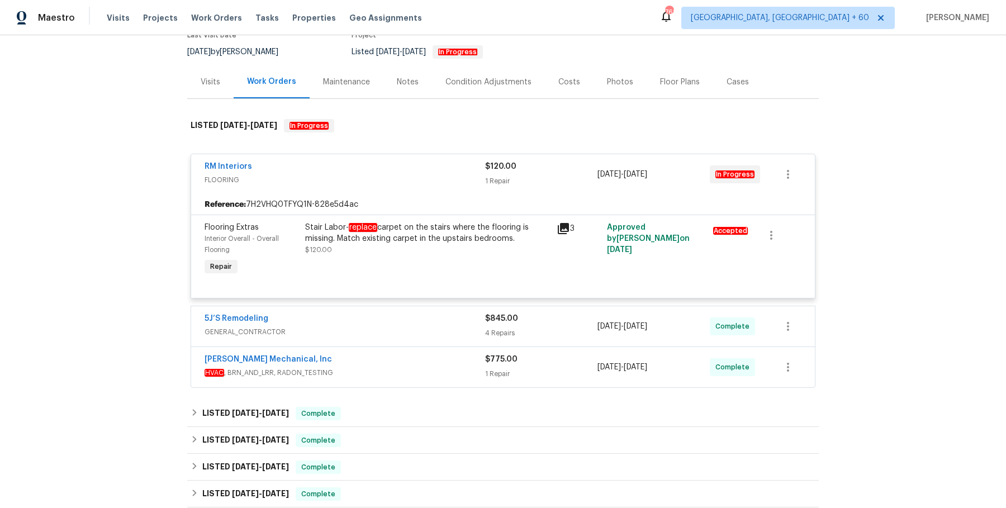
click at [442, 296] on div "Flooring Extras Interior Overall - Overall Flooring Repair Stair Labor- replace…" at bounding box center [503, 256] width 624 height 83
click at [440, 315] on div "5J’S Remodeling" at bounding box center [345, 319] width 281 height 13
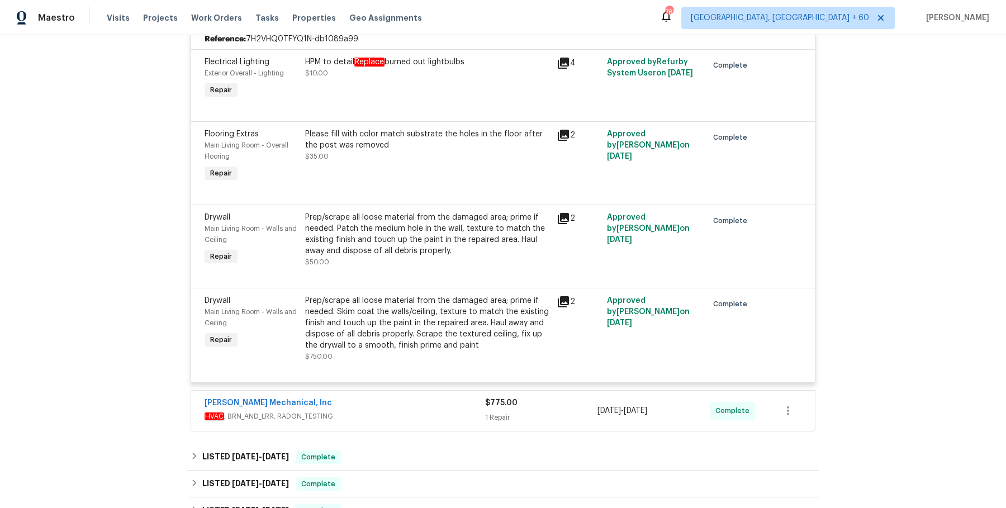
scroll to position [435, 0]
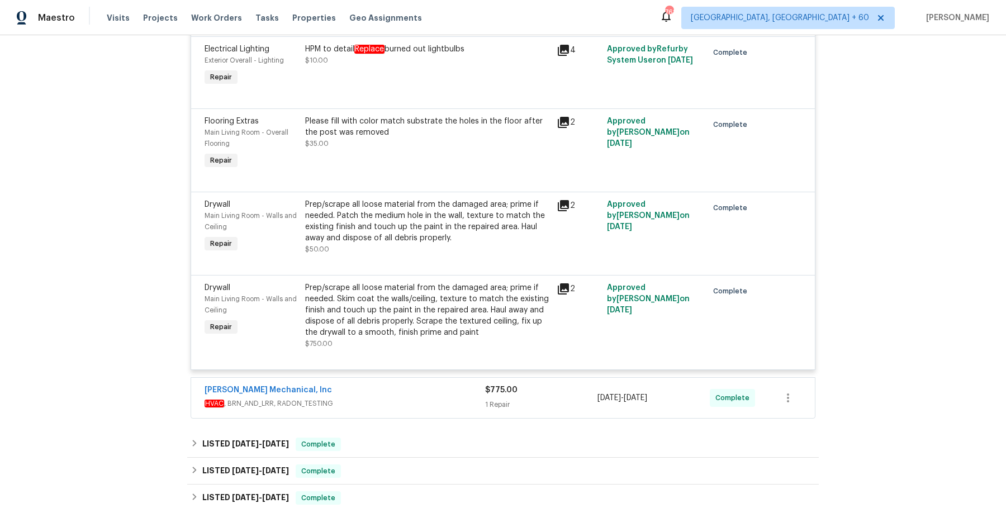
click at [423, 396] on div "[PERSON_NAME] Mechanical, Inc" at bounding box center [345, 391] width 281 height 13
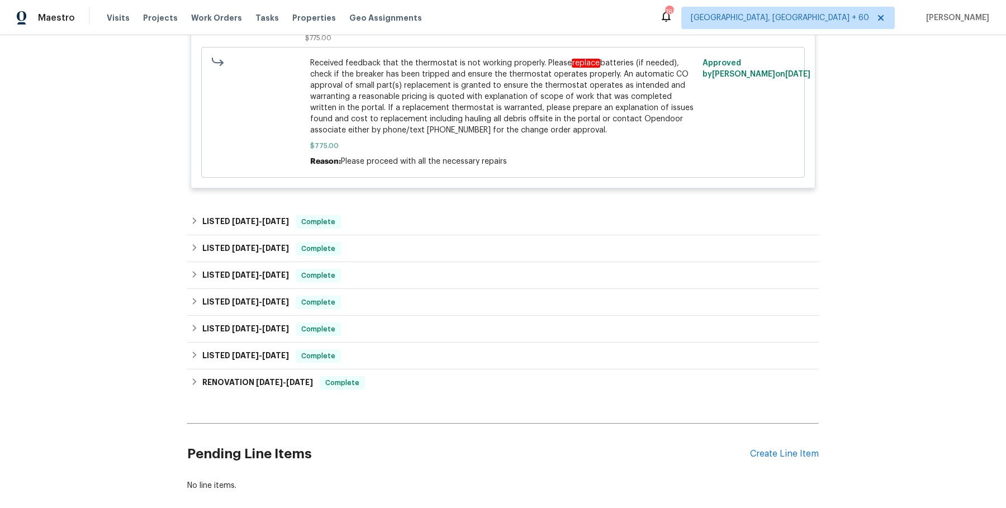
scroll to position [973, 0]
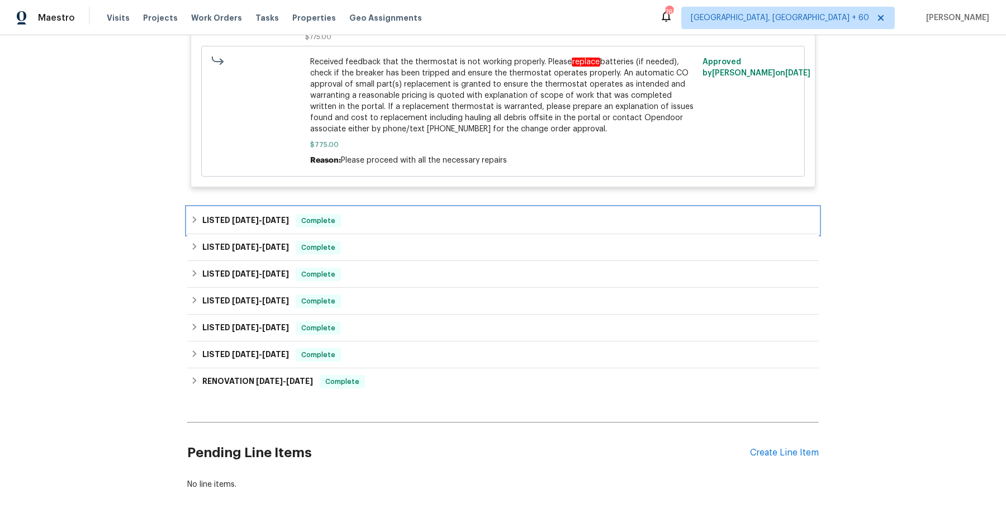
click at [393, 212] on div "LISTED 8/12/25 - 8/29/25 Complete" at bounding box center [503, 220] width 632 height 27
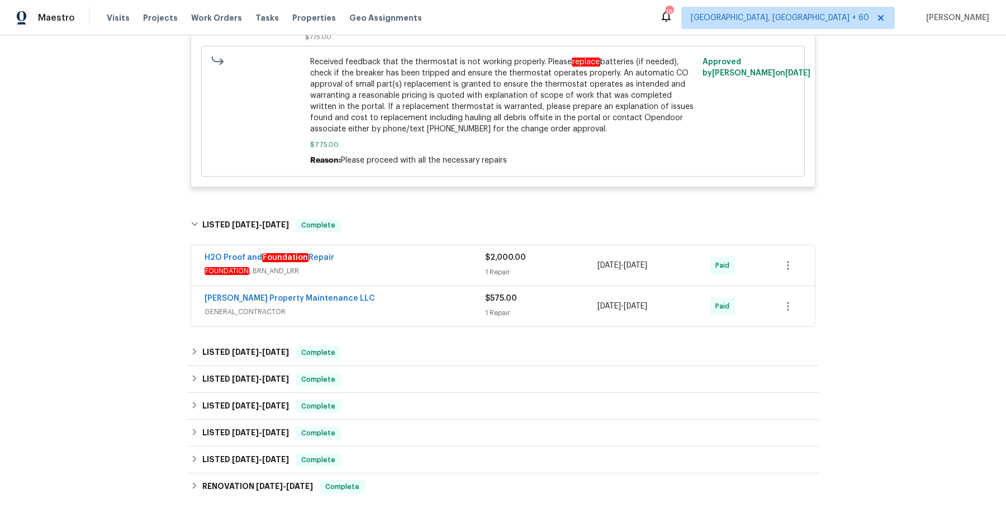
click at [386, 255] on div "H2O Proof and Foundation Repair" at bounding box center [345, 258] width 281 height 13
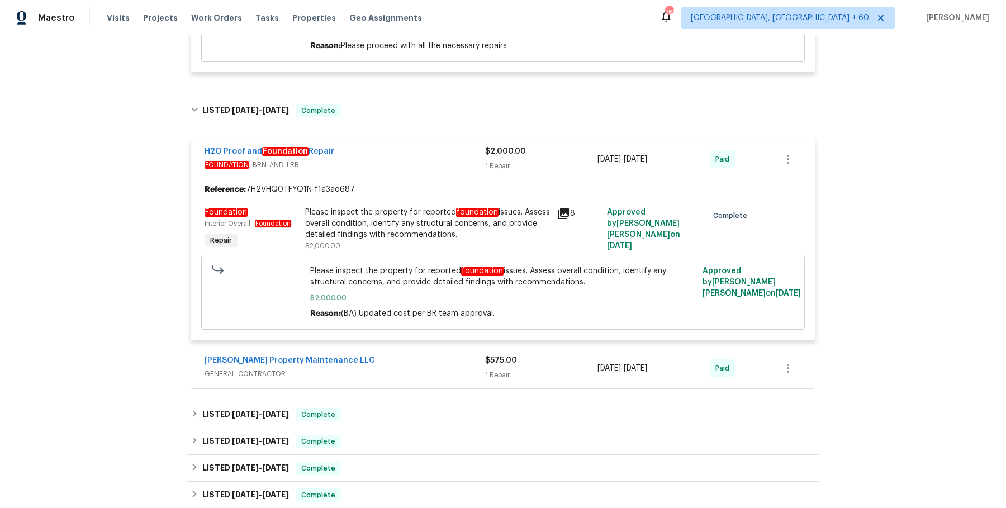
scroll to position [1125, 0]
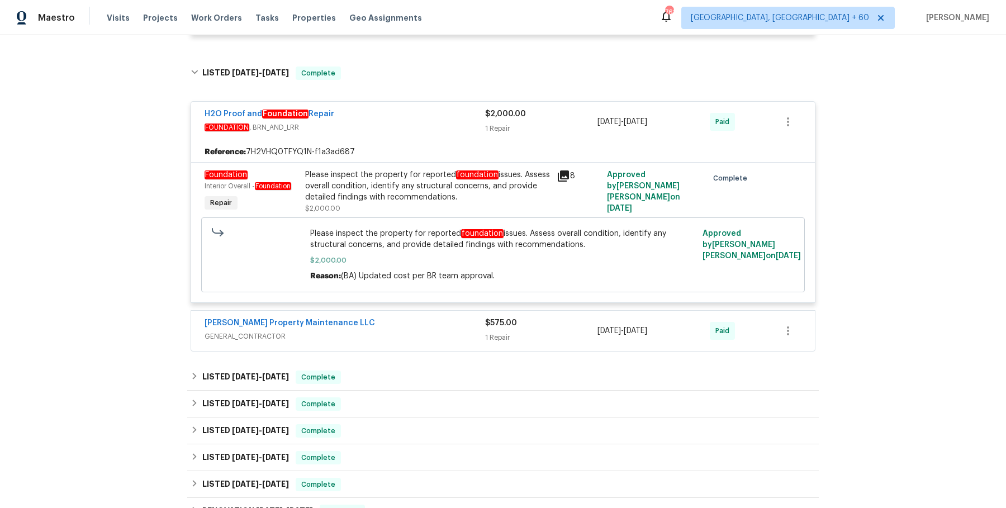
click at [381, 317] on div "[PERSON_NAME] Property Maintenance LLC" at bounding box center [345, 323] width 281 height 13
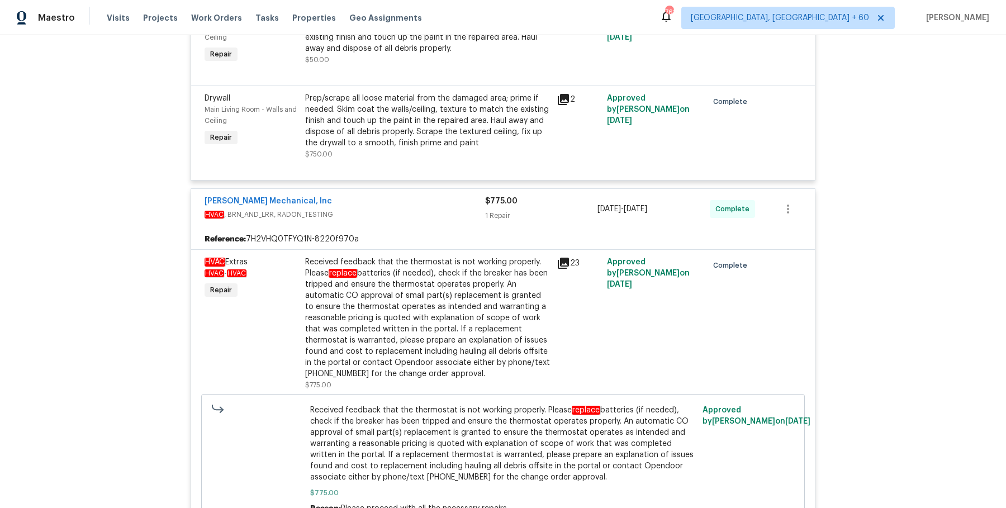
scroll to position [625, 0]
click at [438, 323] on div "Received feedback that the thermostat is not working properly. Please replace b…" at bounding box center [427, 317] width 245 height 123
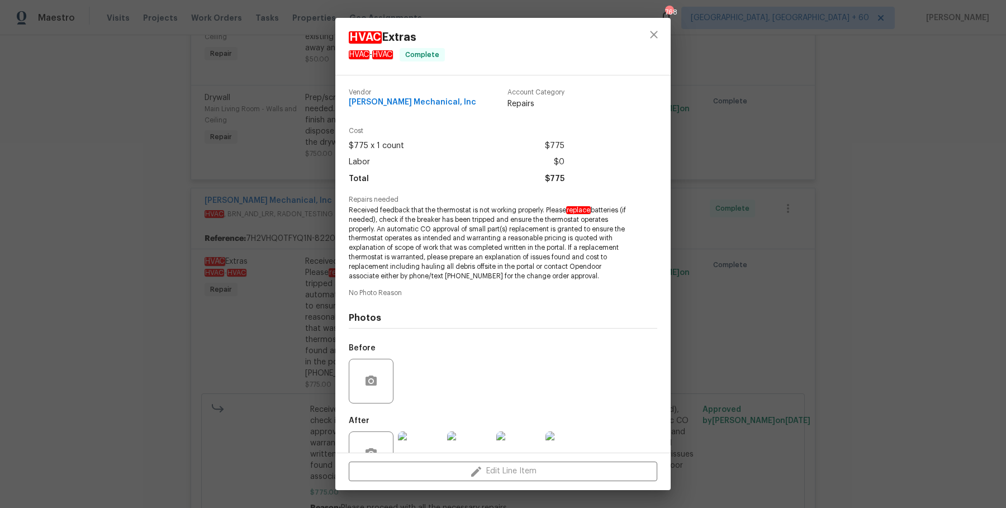
click at [834, 282] on div "HVAC Extras HVAC - HVAC Complete Vendor JH Martin Mechanical, Inc Account Categ…" at bounding box center [503, 254] width 1006 height 508
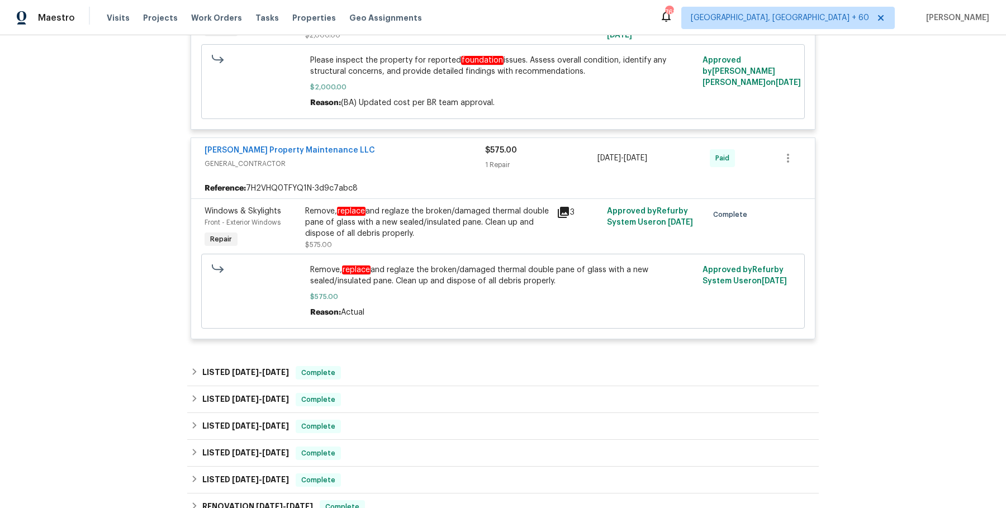
scroll to position [1317, 0]
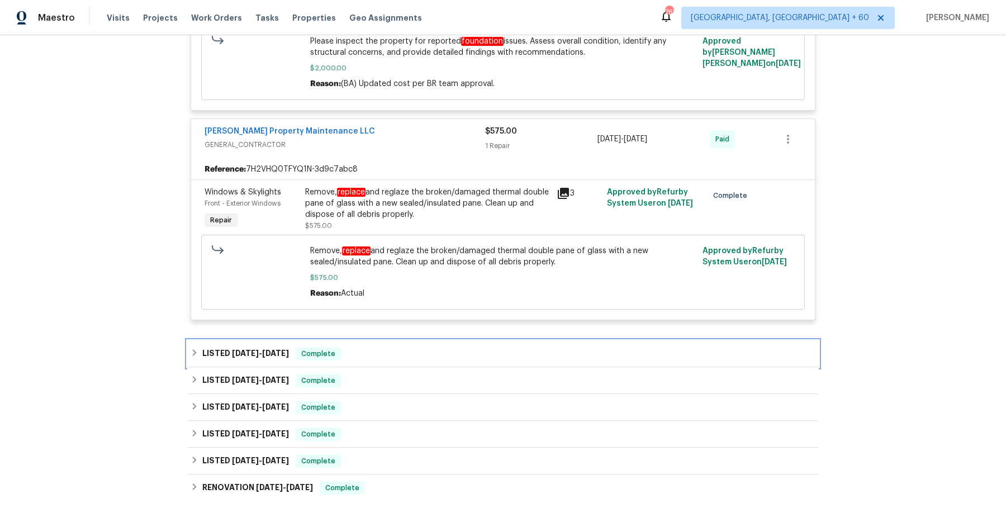
click at [446, 353] on div "LISTED 4/3/25 - 4/9/25 Complete" at bounding box center [503, 353] width 625 height 13
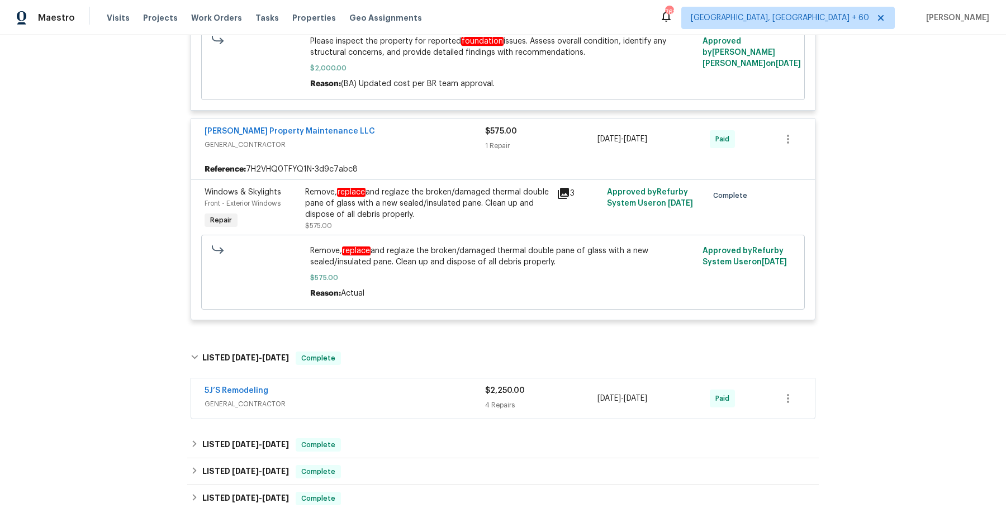
click at [417, 406] on span "GENERAL_CONTRACTOR" at bounding box center [345, 404] width 281 height 11
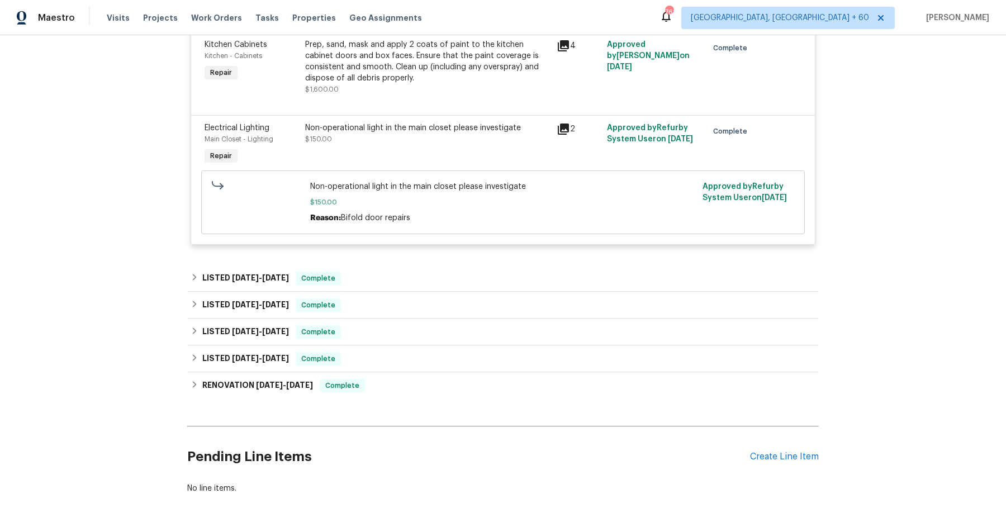
scroll to position [1879, 0]
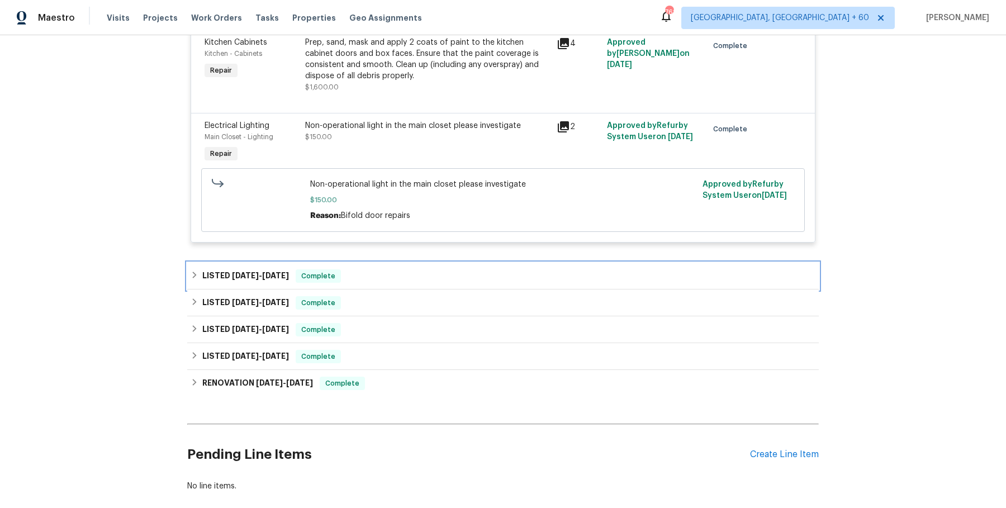
click at [622, 281] on div "LISTED 3/18/25 - 3/24/25 Complete" at bounding box center [503, 275] width 625 height 13
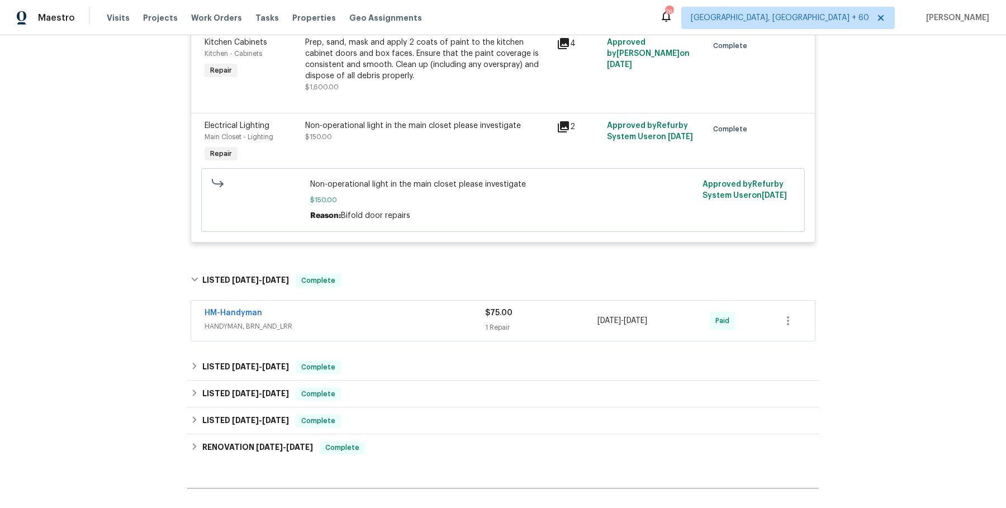
click at [566, 311] on div "$75.00" at bounding box center [541, 312] width 112 height 11
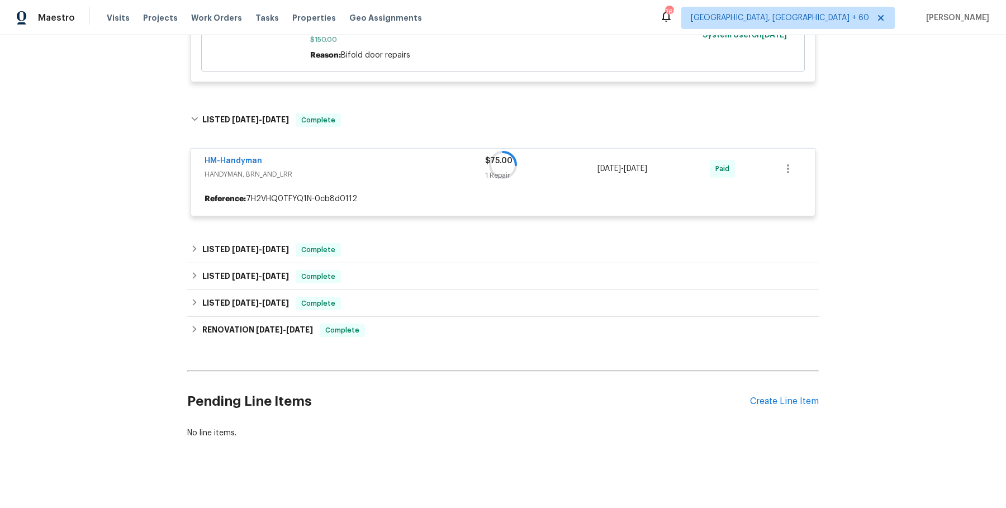
scroll to position [2043, 0]
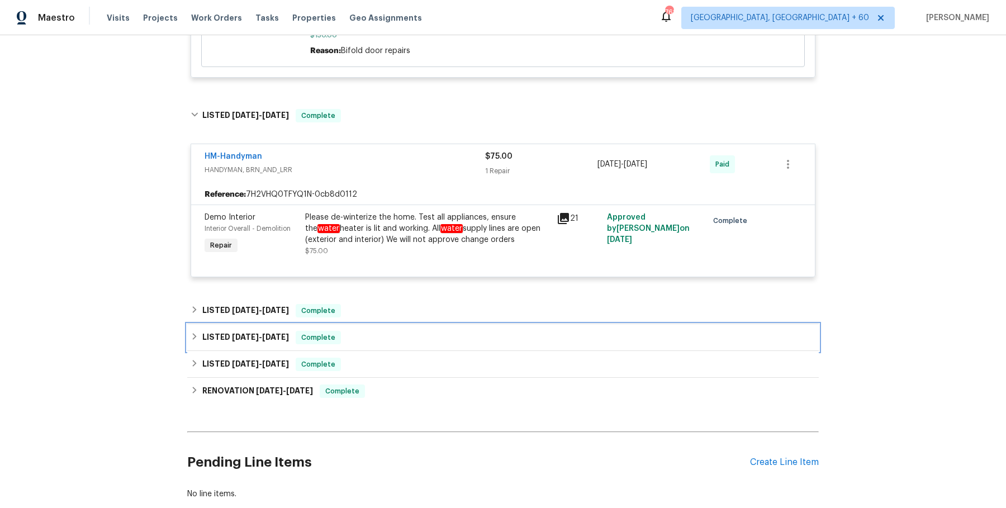
click at [515, 324] on div "LISTED 10/10/24 - 10/15/24 Complete" at bounding box center [503, 337] width 632 height 27
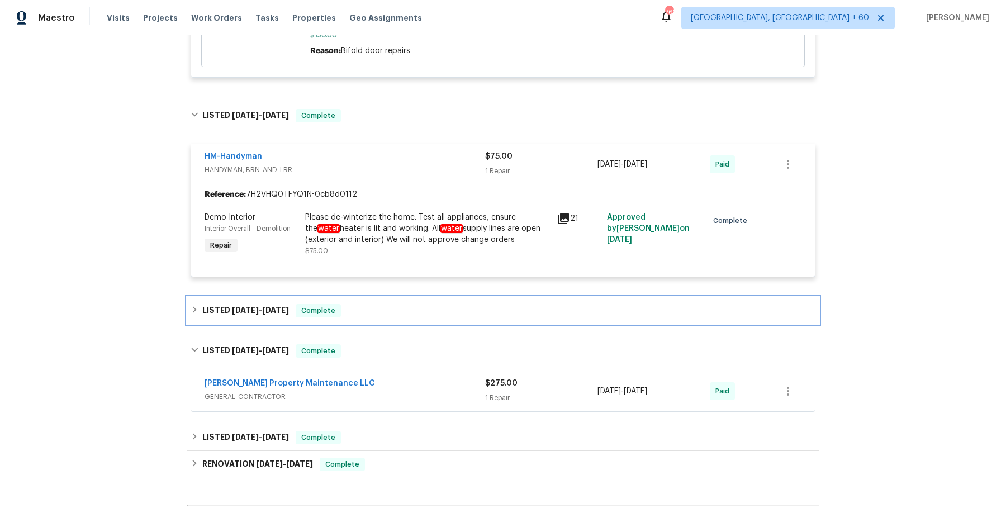
click at [484, 314] on div "LISTED 12/31/24 - 1/9/25 Complete" at bounding box center [503, 310] width 625 height 13
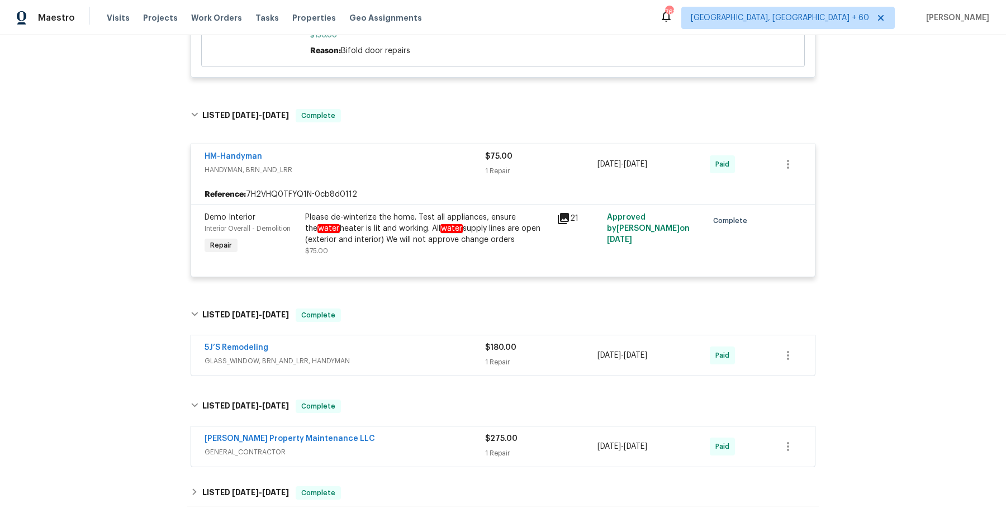
click at [442, 361] on span "GLASS_WINDOW, BRN_AND_LRR, HANDYMAN" at bounding box center [345, 360] width 281 height 11
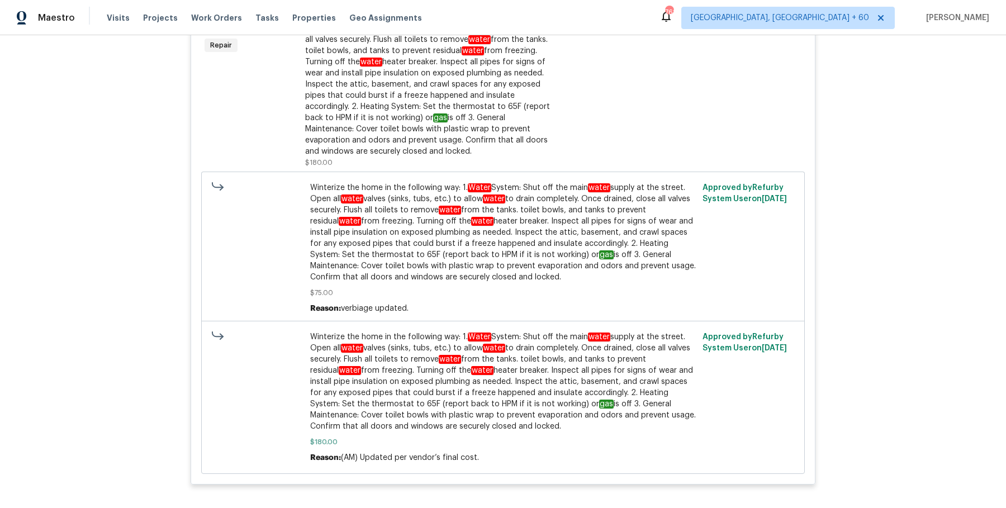
scroll to position [2764, 0]
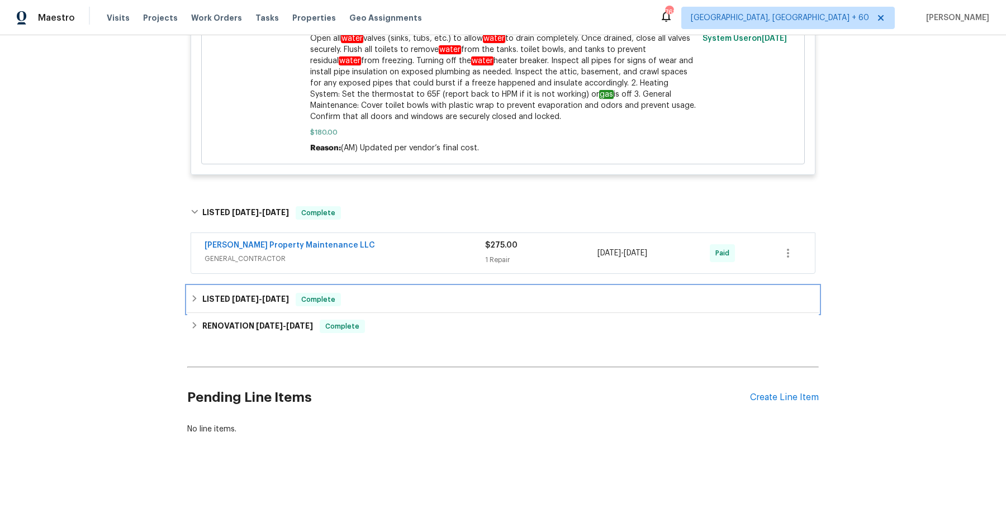
click at [387, 306] on div "LISTED 9/7/24 - 9/9/24 Complete" at bounding box center [503, 299] width 632 height 27
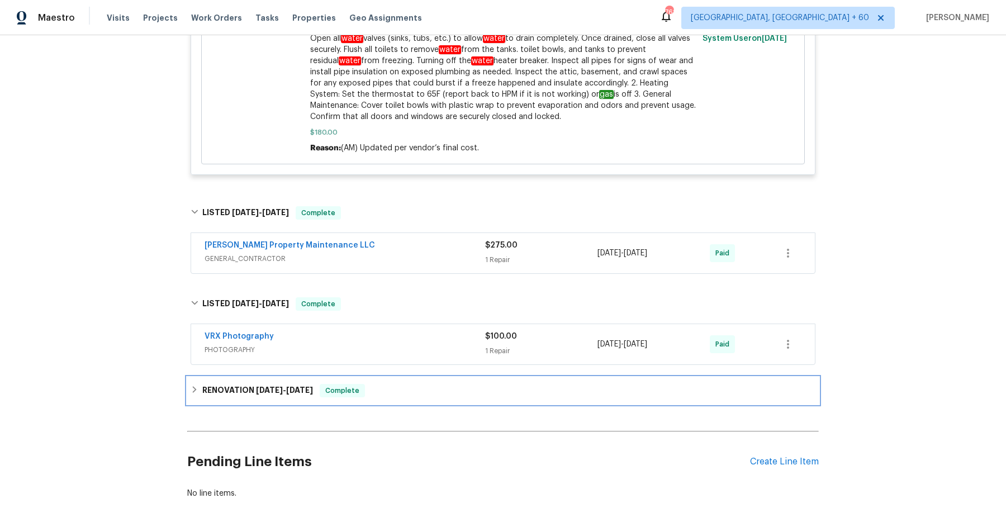
click at [367, 384] on div "RENOVATION 8/26/24 - 9/4/24 Complete" at bounding box center [503, 390] width 625 height 13
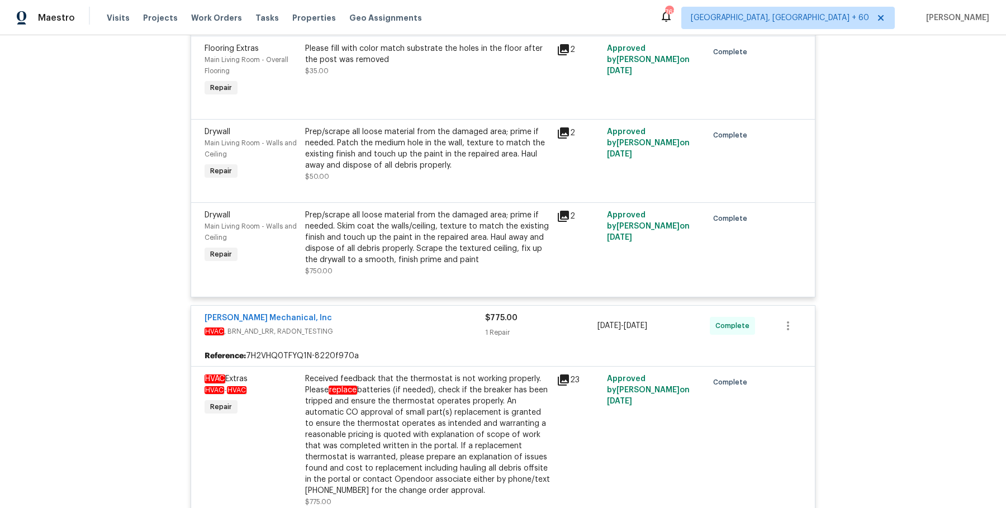
scroll to position [0, 0]
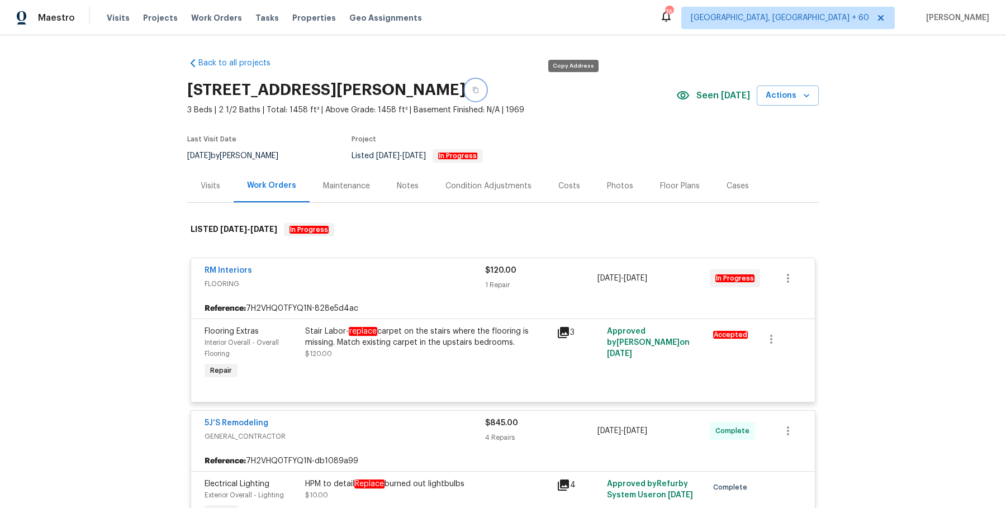
click at [479, 89] on icon "button" at bounding box center [475, 90] width 7 height 7
click at [582, 78] on div "[STREET_ADDRESS][PERSON_NAME]" at bounding box center [431, 89] width 489 height 29
click at [582, 81] on div "[STREET_ADDRESS][PERSON_NAME]" at bounding box center [431, 89] width 489 height 29
click at [486, 89] on button "button" at bounding box center [476, 90] width 20 height 20
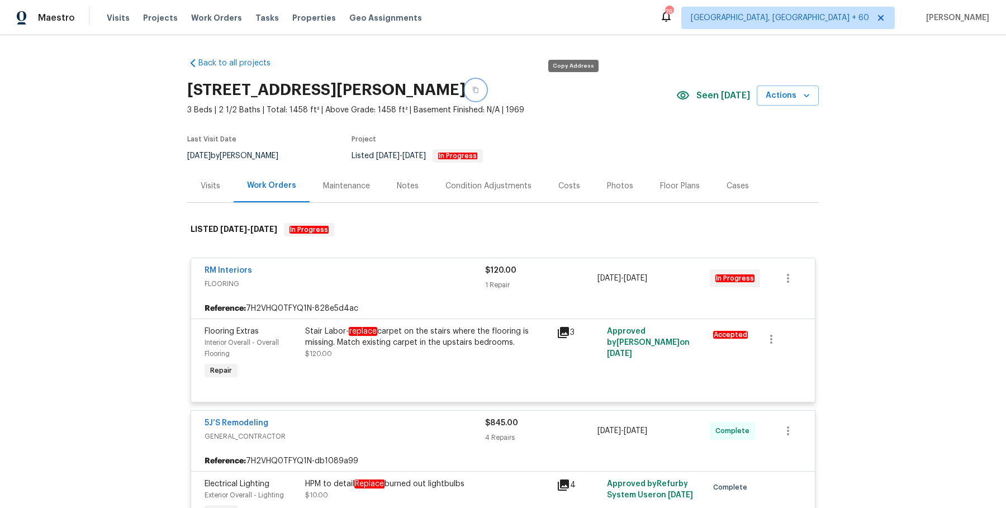
click at [486, 89] on button "button" at bounding box center [476, 90] width 20 height 20
